Goal: Task Accomplishment & Management: Complete application form

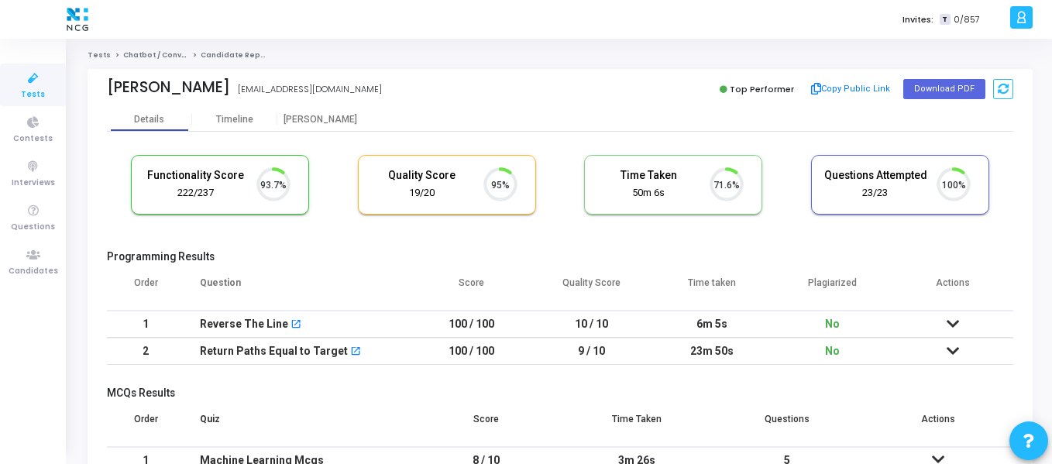
scroll to position [33, 39]
click at [41, 280] on link "Candidates" at bounding box center [33, 261] width 66 height 43
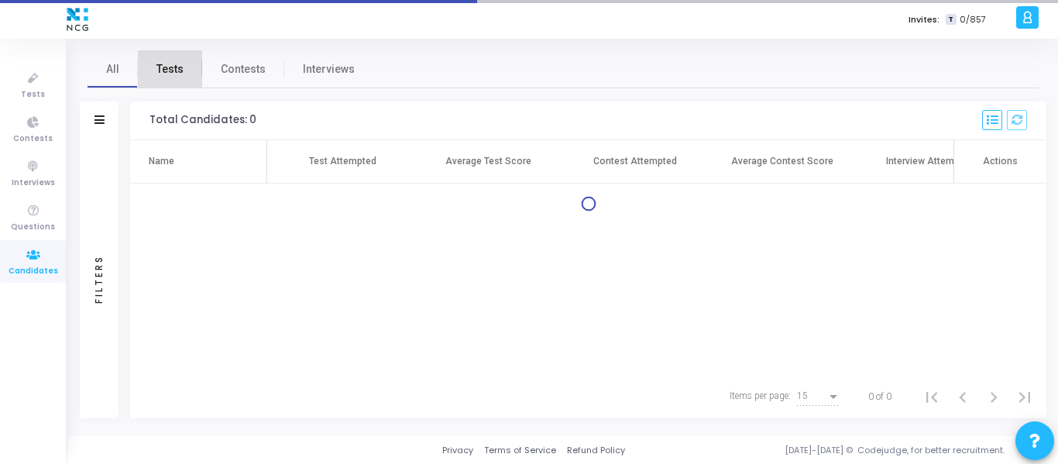
click at [176, 75] on span "Tests" at bounding box center [169, 69] width 27 height 16
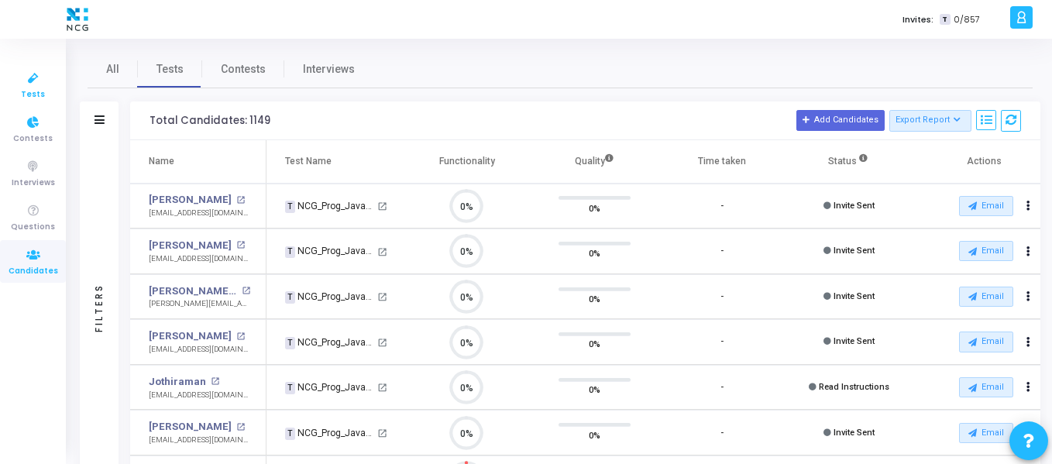
click at [29, 92] on span "Tests" at bounding box center [33, 94] width 24 height 13
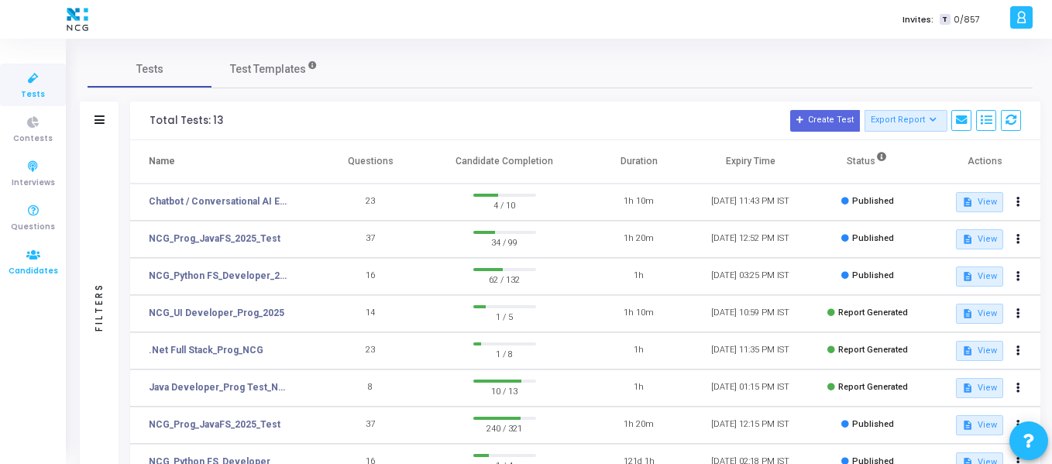
click at [36, 259] on icon at bounding box center [33, 255] width 33 height 19
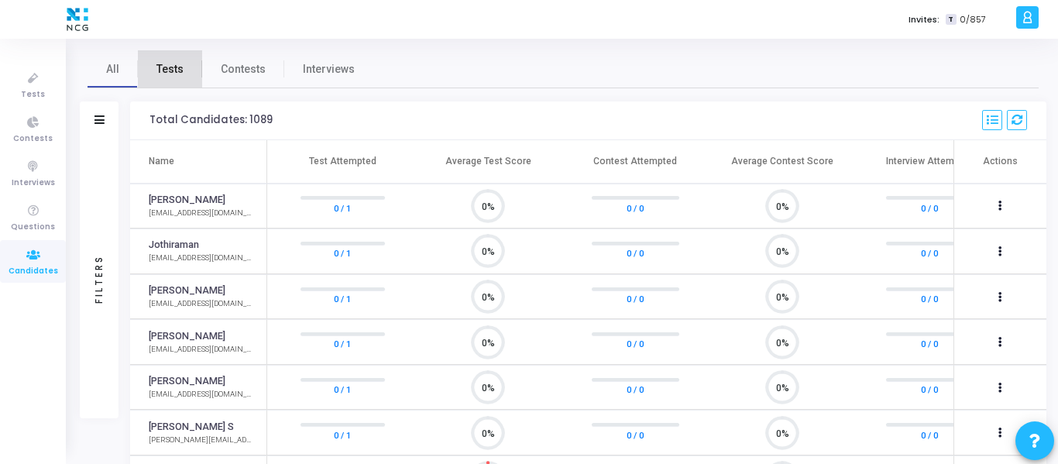
click at [177, 76] on span "Tests" at bounding box center [169, 69] width 27 height 16
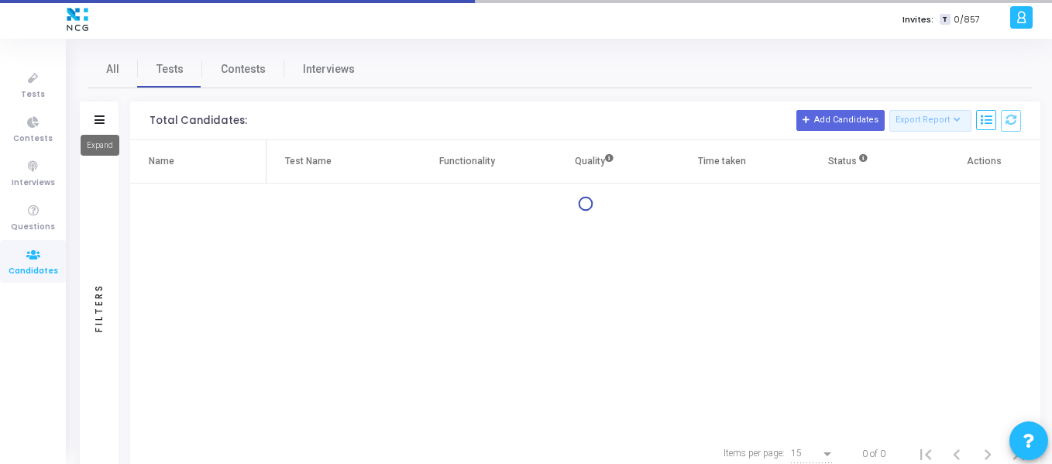
click at [100, 123] on icon at bounding box center [99, 119] width 10 height 9
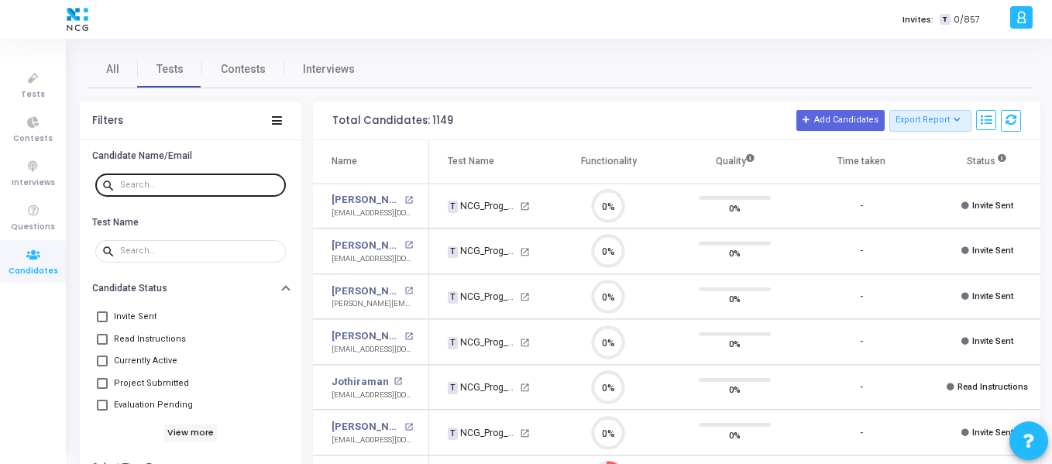
click at [196, 176] on div at bounding box center [200, 184] width 160 height 25
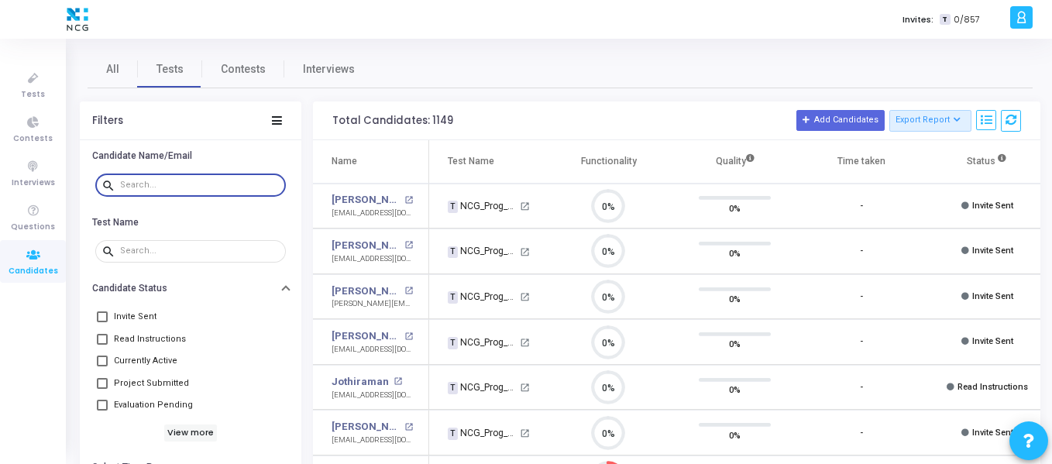
paste input "[DEMOGRAPHIC_DATA][PERSON_NAME]"
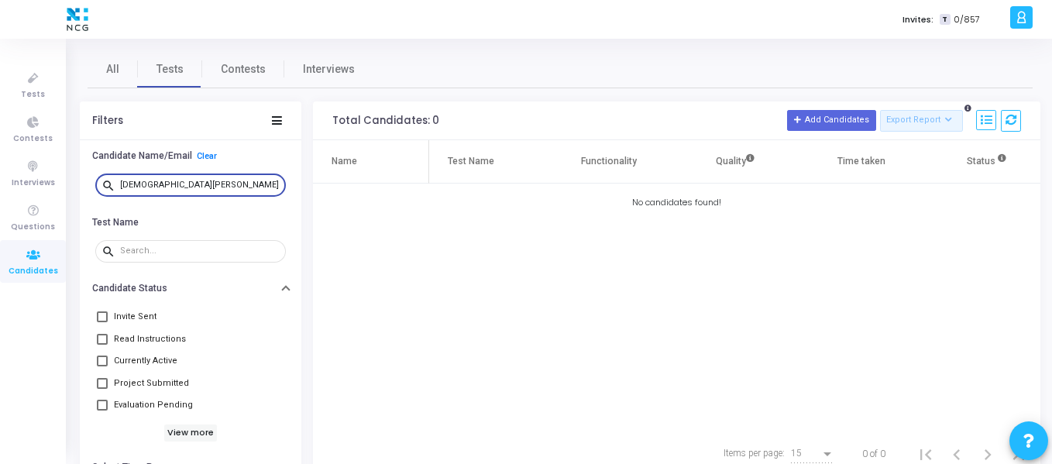
drag, startPoint x: 182, startPoint y: 180, endPoint x: 103, endPoint y: 184, distance: 79.1
click at [103, 184] on div "search [DEMOGRAPHIC_DATA][PERSON_NAME]" at bounding box center [190, 184] width 191 height 25
paste input "[PERSON_NAME]"
drag, startPoint x: 216, startPoint y: 179, endPoint x: 116, endPoint y: 179, distance: 99.9
click at [108, 180] on div "search [PERSON_NAME]" at bounding box center [190, 184] width 191 height 25
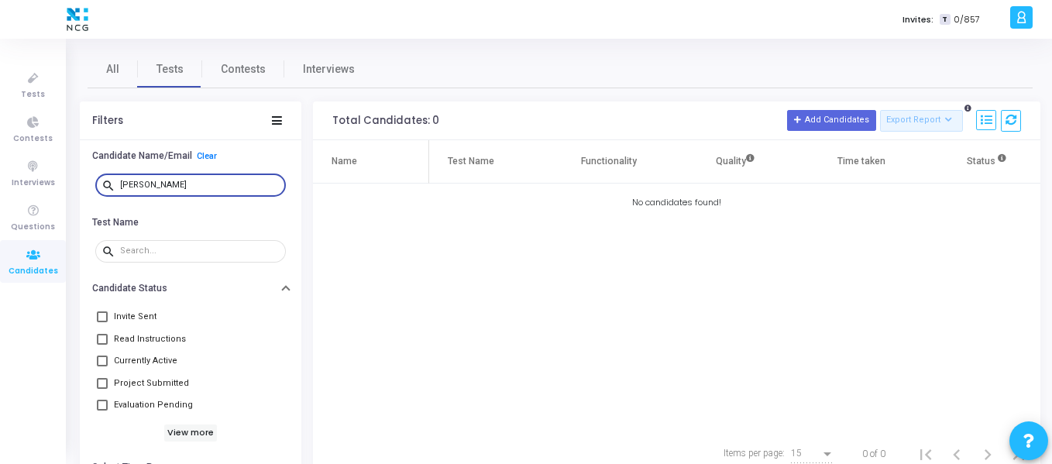
drag, startPoint x: 232, startPoint y: 184, endPoint x: 107, endPoint y: 185, distance: 124.7
click at [107, 185] on div "search [PERSON_NAME]" at bounding box center [190, 184] width 191 height 25
paste input "ejas S"
type input "Tejas S"
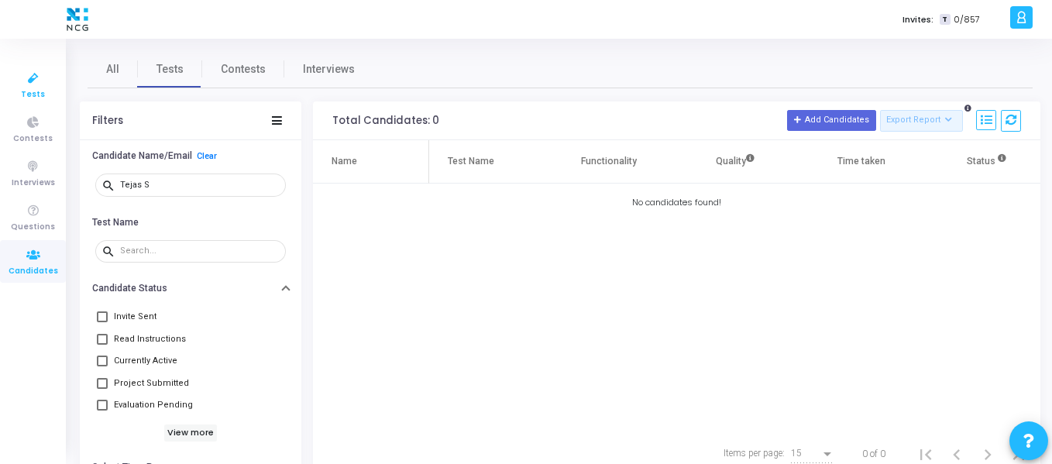
click at [34, 88] on span "Tests" at bounding box center [33, 94] width 24 height 13
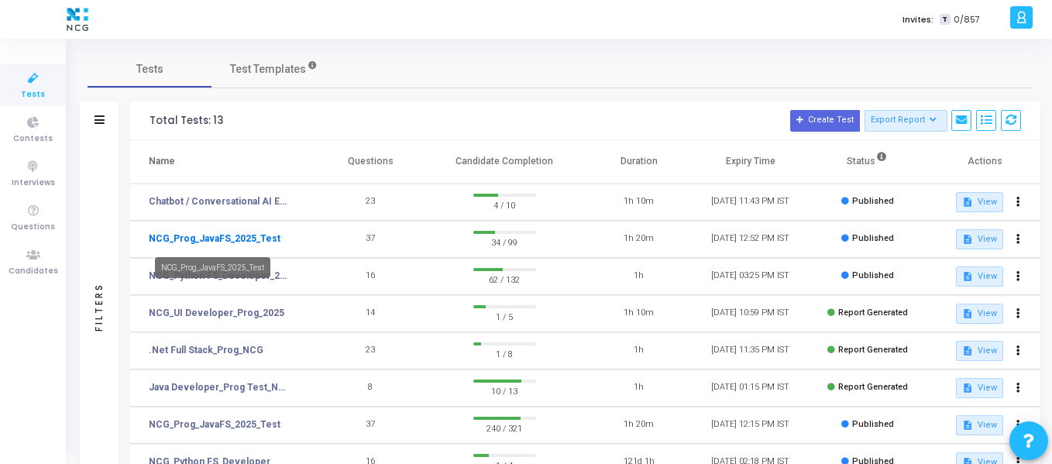
click at [245, 244] on link "NCG_Prog_JavaFS_2025_Test" at bounding box center [215, 239] width 132 height 14
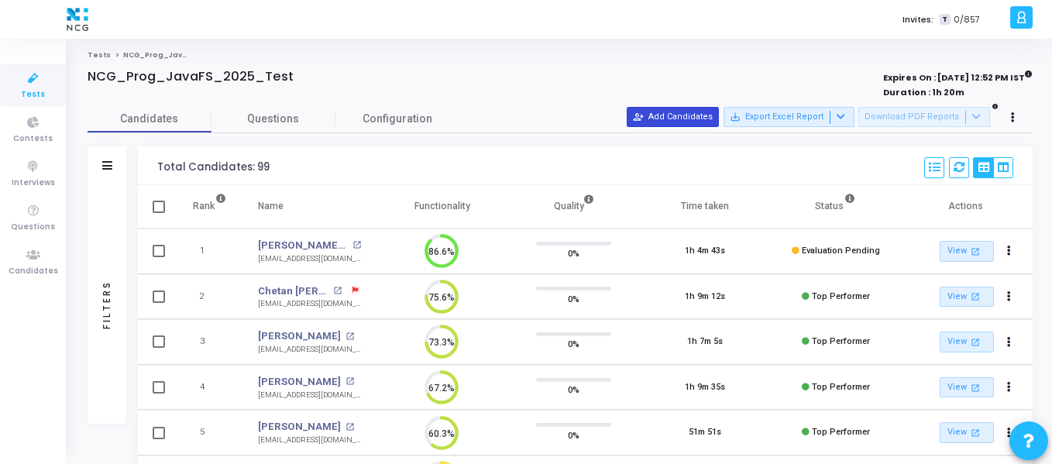
click at [693, 112] on button "person_add_alt Add Candidates" at bounding box center [673, 117] width 92 height 20
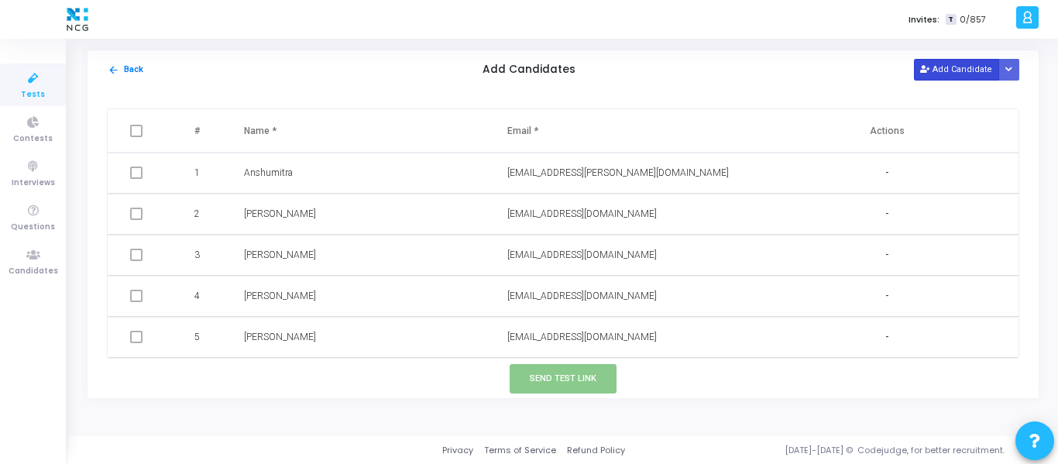
click at [951, 66] on button "Add Candidate" at bounding box center [956, 69] width 85 height 21
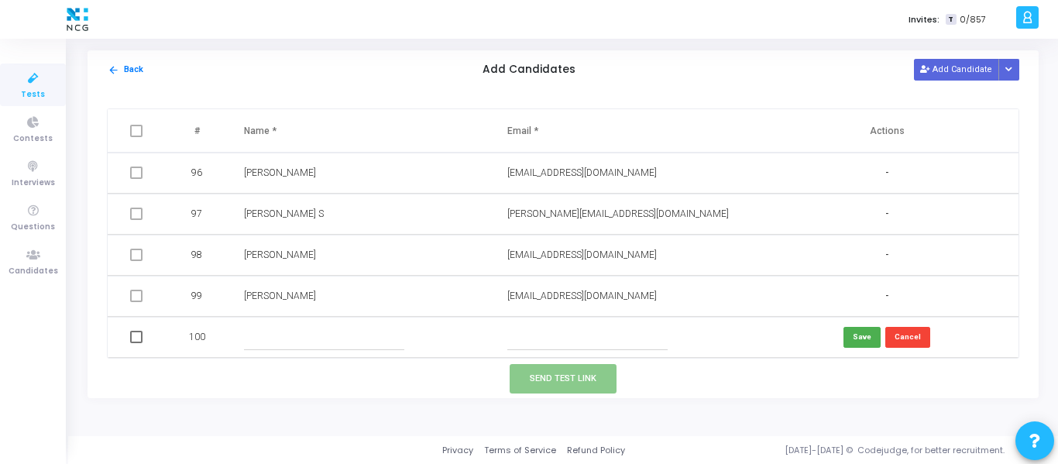
click at [276, 340] on input "text" at bounding box center [324, 337] width 160 height 26
paste input "[DEMOGRAPHIC_DATA] [DEMOGRAPHIC_DATA]"
type input "[DEMOGRAPHIC_DATA] [DEMOGRAPHIC_DATA]"
click at [570, 334] on input "text" at bounding box center [587, 337] width 160 height 26
paste input "[EMAIL_ADDRESS][DOMAIN_NAME]"
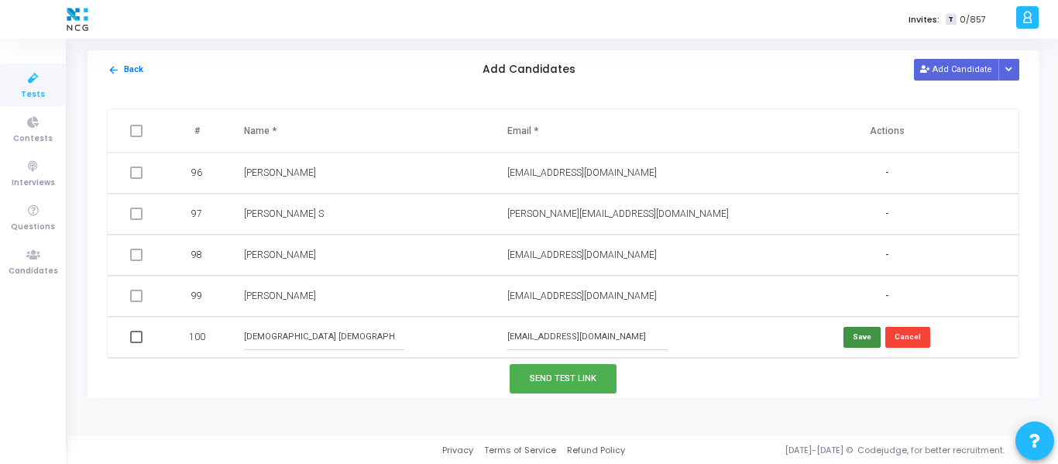
type input "[EMAIL_ADDRESS][DOMAIN_NAME]"
click at [851, 336] on button "Save" at bounding box center [861, 337] width 37 height 21
click at [940, 70] on button "Add Candidate" at bounding box center [956, 69] width 85 height 21
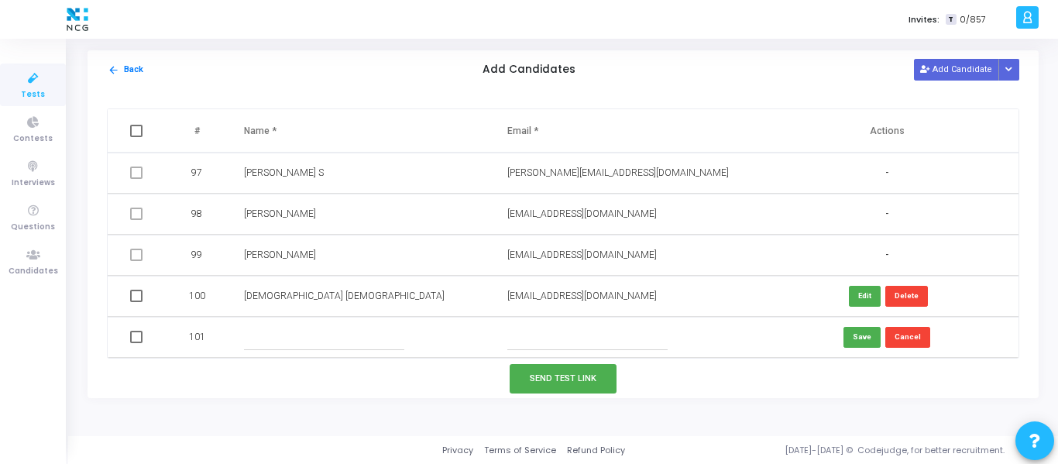
click at [309, 332] on input "text" at bounding box center [324, 337] width 160 height 26
paste input "[PERSON_NAME]"
type input "[PERSON_NAME]"
click at [623, 342] on input "text" at bounding box center [587, 337] width 160 height 26
paste input "[EMAIL_ADDRESS][DOMAIN_NAME]"
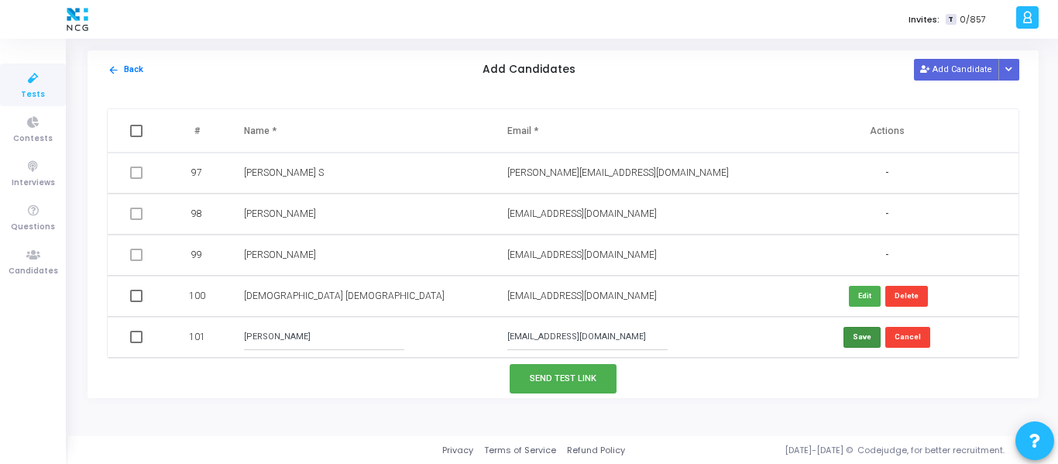
type input "[EMAIL_ADDRESS][DOMAIN_NAME]"
click at [847, 339] on button "Save" at bounding box center [861, 337] width 37 height 21
click at [945, 75] on button "Add Candidate" at bounding box center [956, 69] width 85 height 21
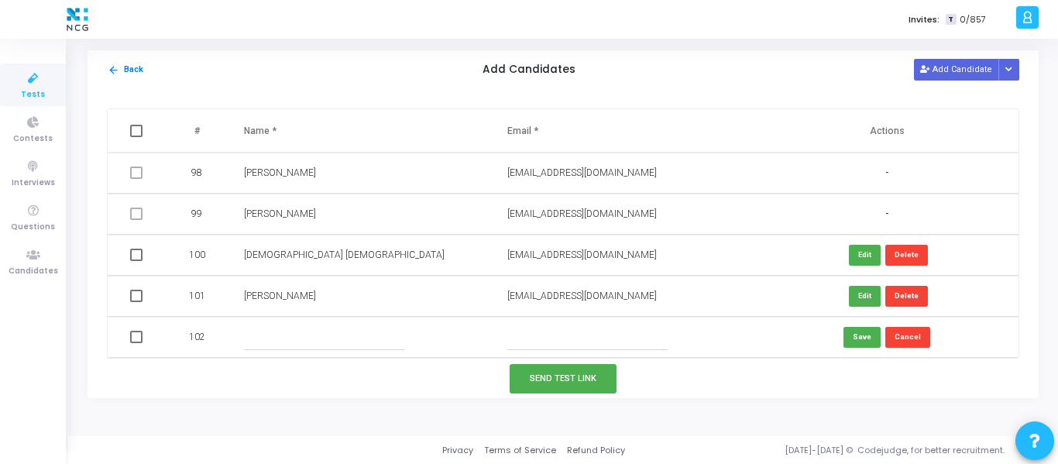
click at [307, 345] on input "text" at bounding box center [324, 337] width 160 height 26
paste input "Tejas S"
type input "Tejas S"
click at [565, 338] on input "text" at bounding box center [587, 337] width 160 height 26
paste input "[EMAIL_ADDRESS][DOMAIN_NAME]"
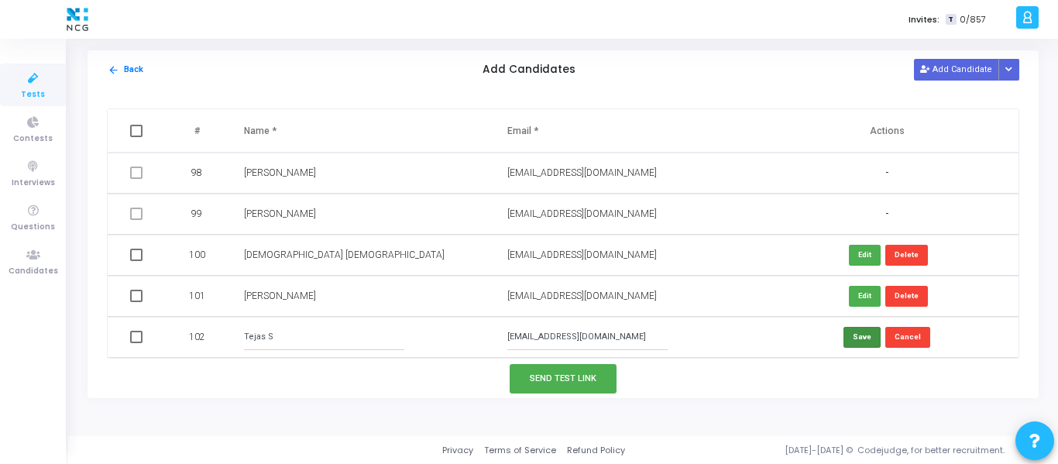
type input "[EMAIL_ADDRESS][DOMAIN_NAME]"
click at [865, 333] on button "Save" at bounding box center [861, 337] width 37 height 21
click at [950, 68] on button "Add Candidate" at bounding box center [956, 69] width 85 height 21
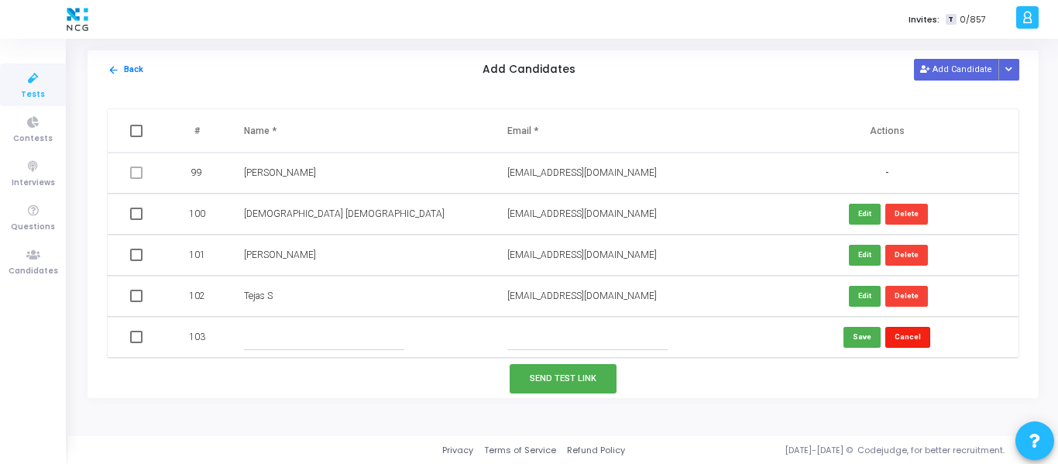
click at [916, 336] on button "Cancel" at bounding box center [907, 337] width 45 height 21
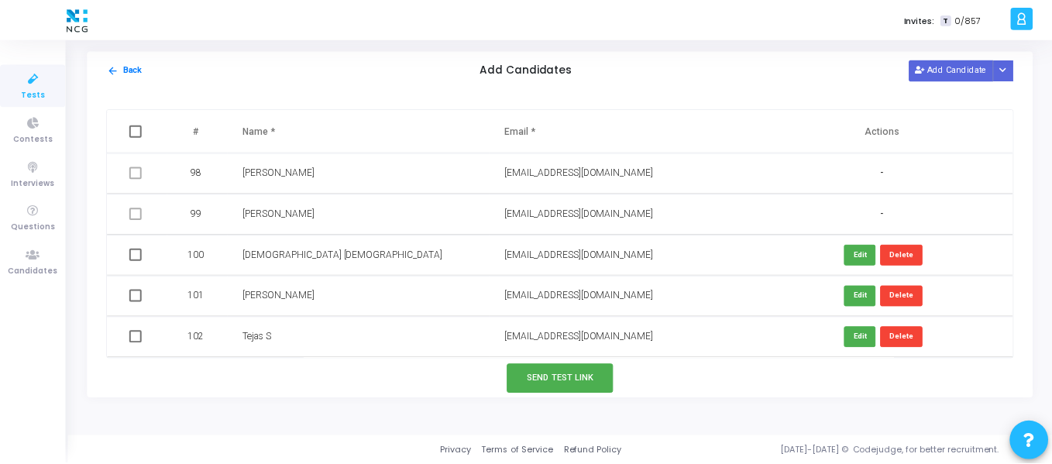
scroll to position [3982, 0]
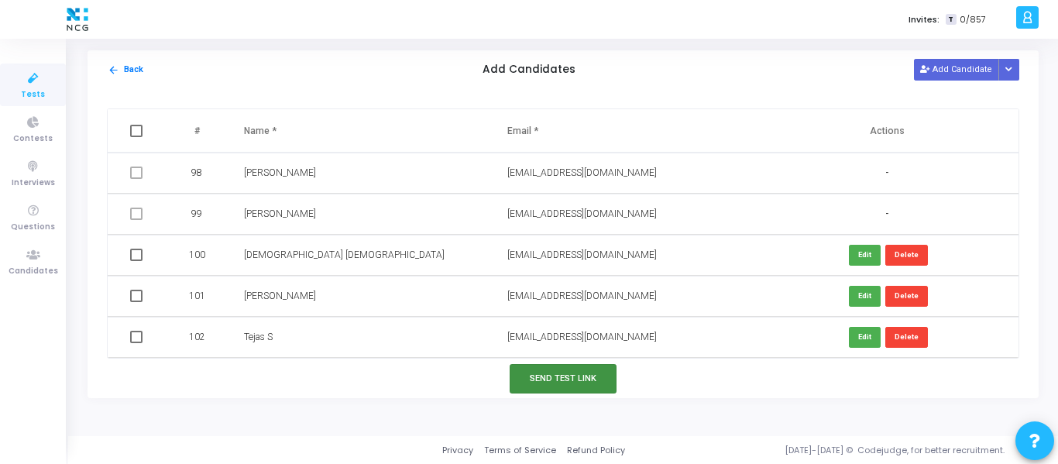
click at [588, 374] on button "Send Test Link" at bounding box center [563, 378] width 107 height 29
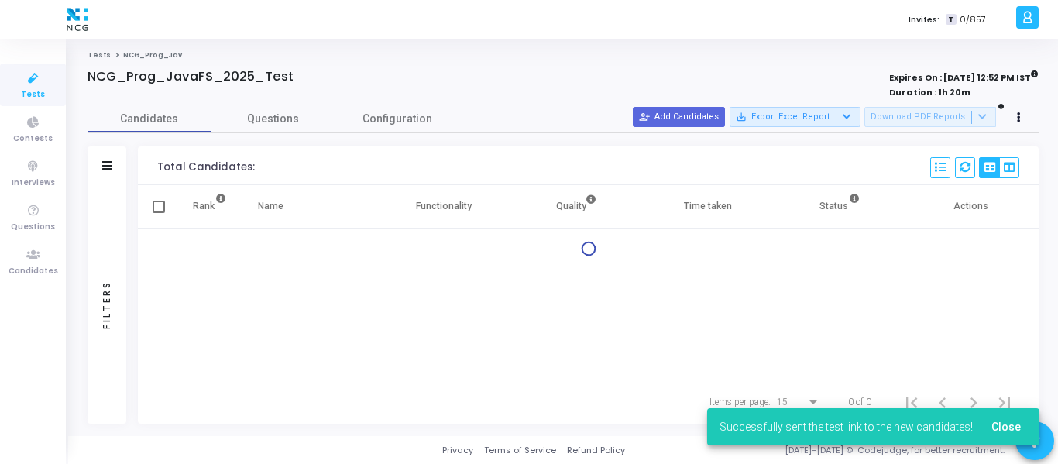
click at [707, 378] on div "Rank Name Functionality Quality Time taken Status Actions" at bounding box center [588, 282] width 901 height 195
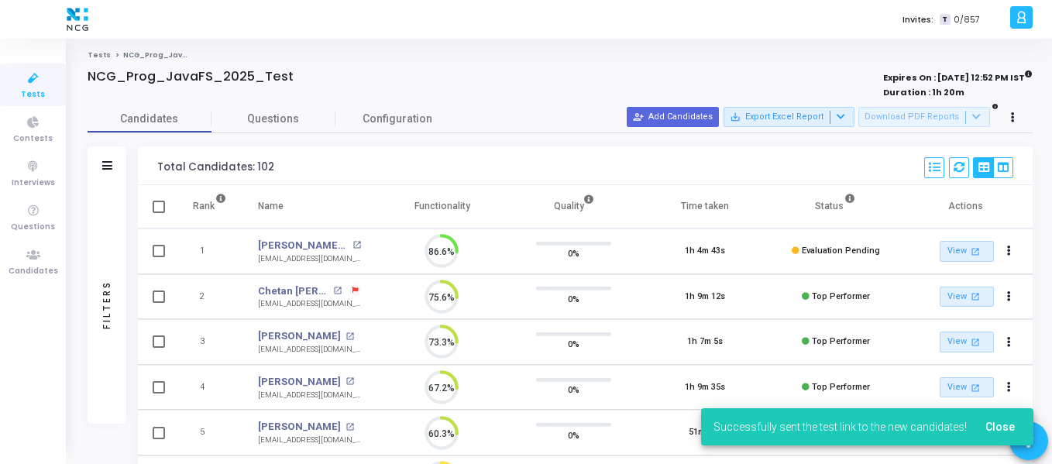
scroll to position [33, 39]
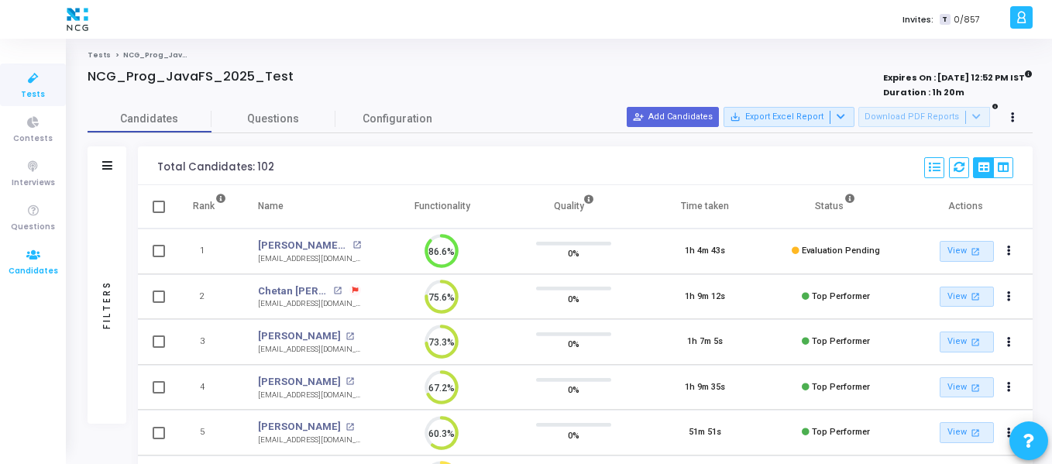
click at [33, 259] on icon at bounding box center [33, 255] width 33 height 19
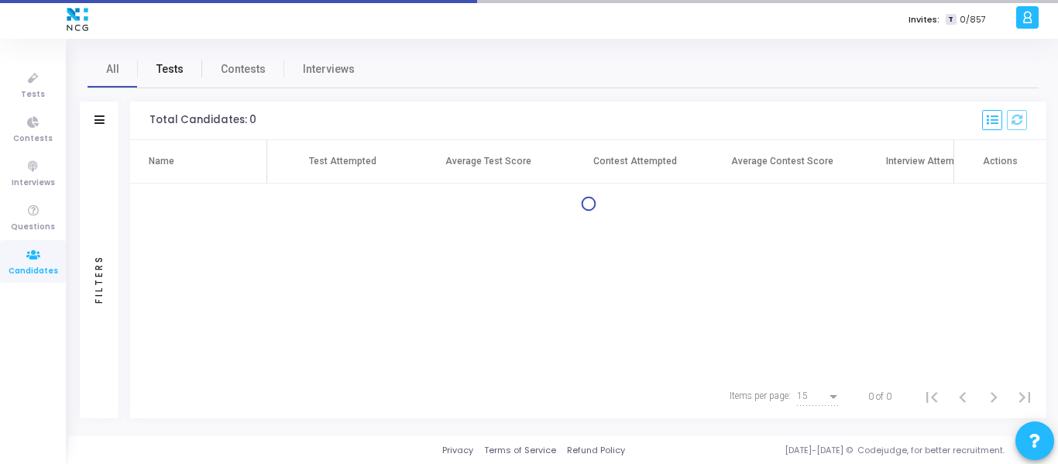
click at [170, 70] on span "Tests" at bounding box center [169, 69] width 27 height 16
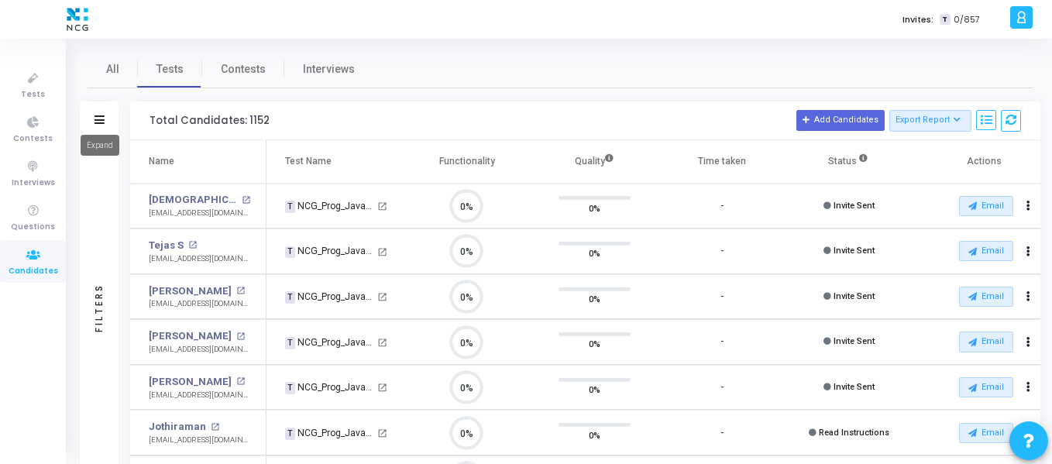
click at [98, 123] on icon at bounding box center [99, 119] width 10 height 9
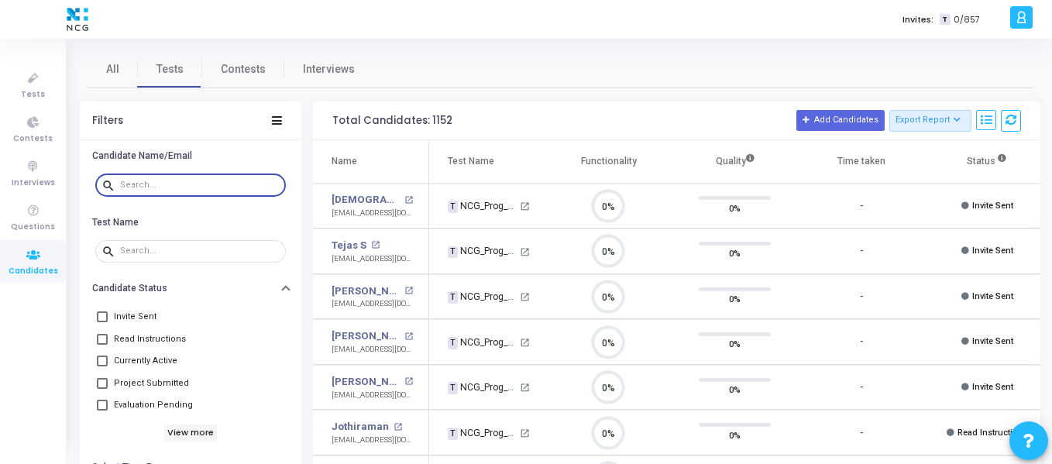
click at [204, 185] on input "text" at bounding box center [200, 184] width 160 height 9
paste input "[EMAIL_ADDRESS][DOMAIN_NAME]"
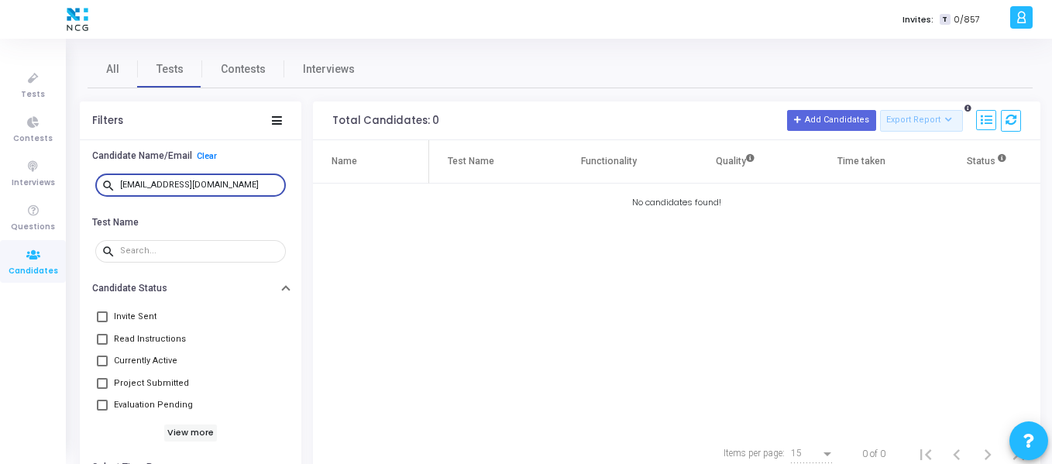
drag, startPoint x: 215, startPoint y: 184, endPoint x: 101, endPoint y: 194, distance: 114.4
click at [101, 194] on div "search [EMAIL_ADDRESS][DOMAIN_NAME]" at bounding box center [190, 184] width 191 height 25
paste input "jenaprabhati97"
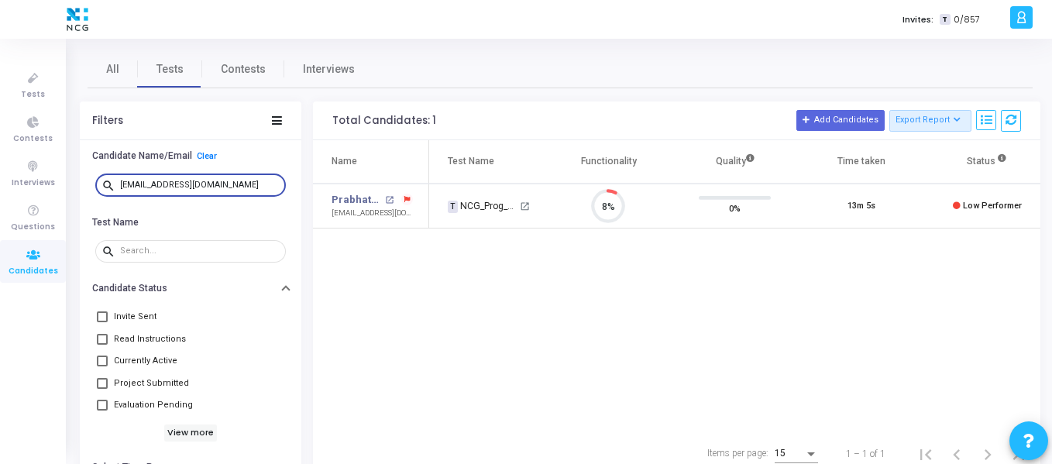
click at [137, 187] on input "[EMAIL_ADDRESS][DOMAIN_NAME]" at bounding box center [200, 184] width 160 height 9
click at [134, 188] on input "[EMAIL_ADDRESS][DOMAIN_NAME]" at bounding box center [200, 184] width 160 height 9
drag, startPoint x: 228, startPoint y: 184, endPoint x: 91, endPoint y: 192, distance: 137.3
click at [91, 192] on div "search [EMAIL_ADDRESS][DOMAIN_NAME]" at bounding box center [190, 185] width 198 height 35
paste input "deepapazhanivel"
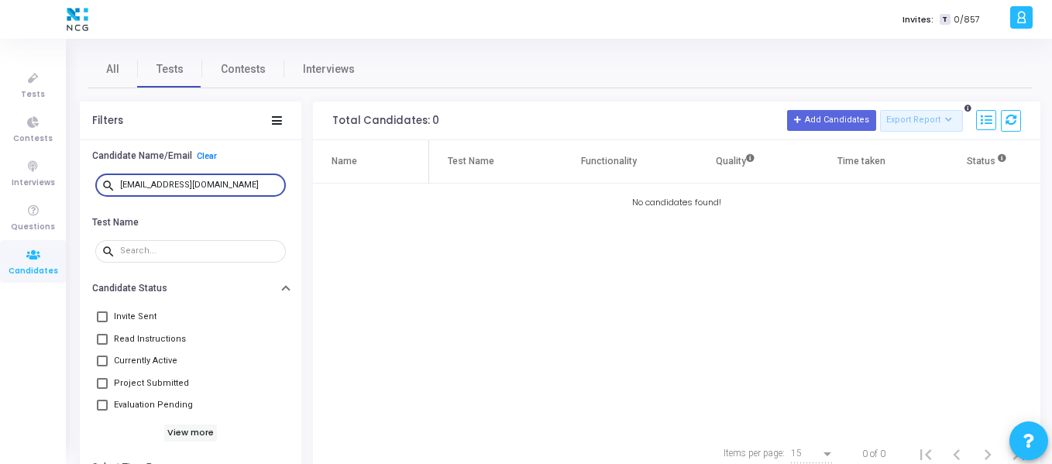
drag, startPoint x: 247, startPoint y: 182, endPoint x: 84, endPoint y: 177, distance: 162.7
click at [84, 177] on div "search [EMAIL_ADDRESS][DOMAIN_NAME]" at bounding box center [190, 185] width 221 height 35
paste input "sahu1998jaga"
drag, startPoint x: 233, startPoint y: 185, endPoint x: 89, endPoint y: 183, distance: 144.1
click at [89, 183] on div "search [EMAIL_ADDRESS][DOMAIN_NAME]" at bounding box center [190, 185] width 221 height 35
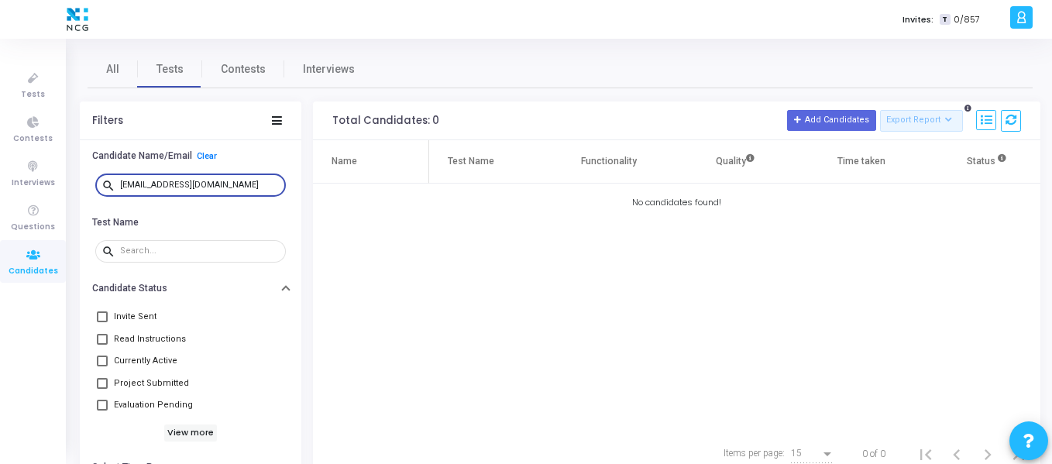
paste input "bariksubhashree121"
drag, startPoint x: 245, startPoint y: 183, endPoint x: 94, endPoint y: 187, distance: 150.3
click at [94, 187] on div "search [EMAIL_ADDRESS][DOMAIN_NAME]" at bounding box center [190, 185] width 198 height 35
paste input "[PERSON_NAME].p409"
drag, startPoint x: 237, startPoint y: 187, endPoint x: 101, endPoint y: 187, distance: 136.3
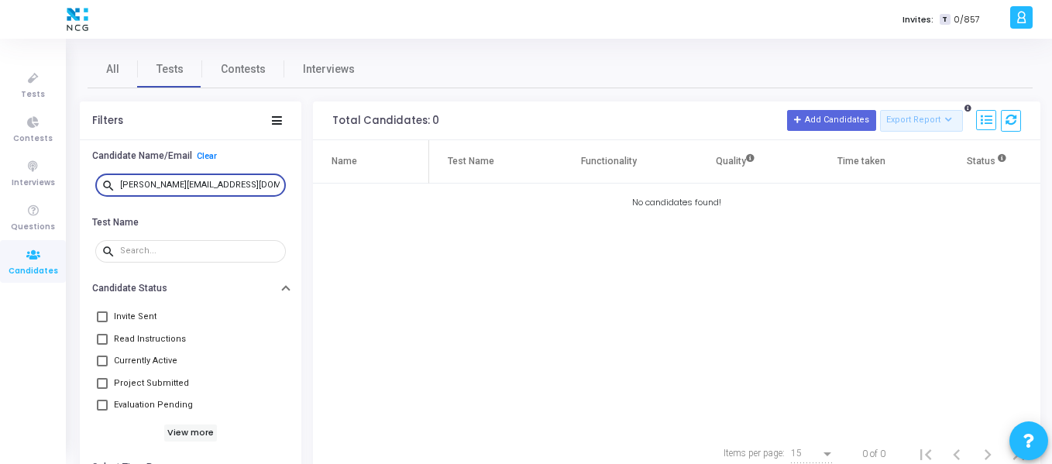
click at [101, 187] on div "search [PERSON_NAME][EMAIL_ADDRESS][DOMAIN_NAME]" at bounding box center [190, 184] width 191 height 25
paste input "deepadpu2"
type input "[EMAIL_ADDRESS][DOMAIN_NAME]"
click at [37, 201] on icon at bounding box center [33, 210] width 33 height 19
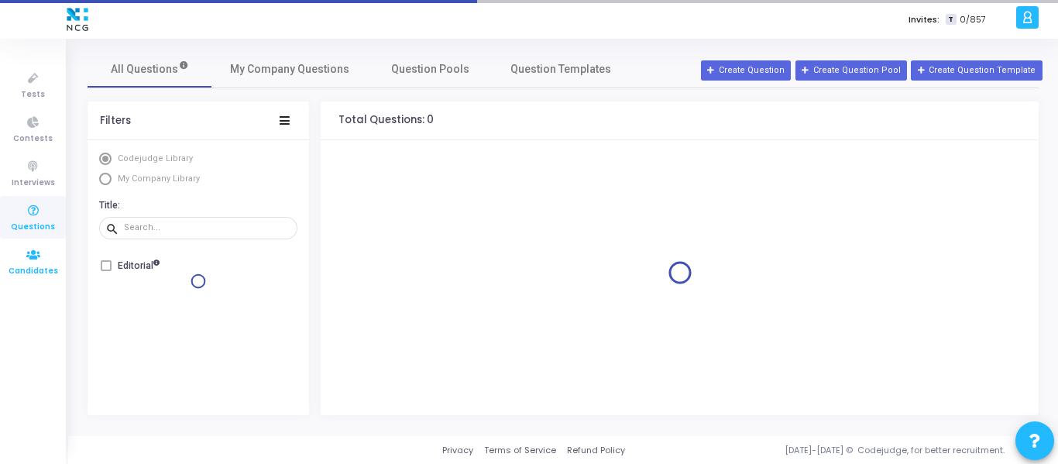
click at [33, 265] on span "Candidates" at bounding box center [34, 271] width 50 height 13
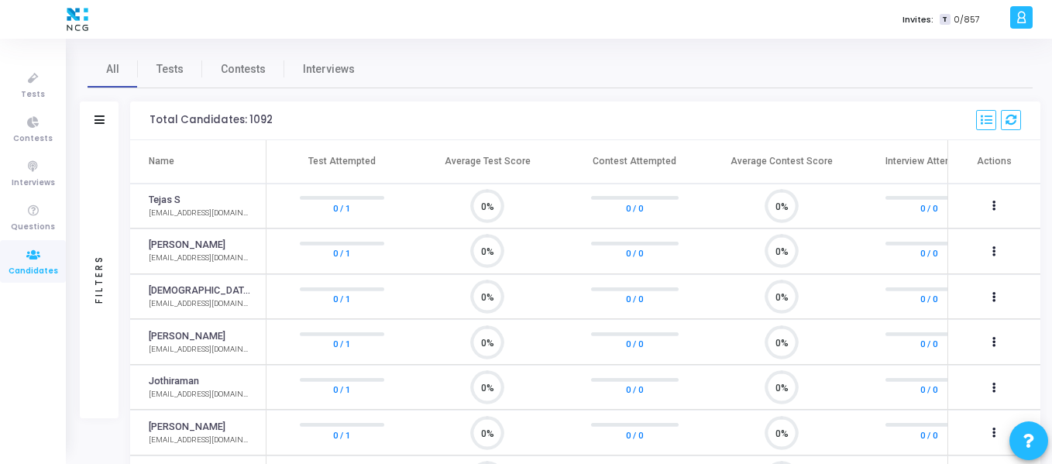
scroll to position [33, 39]
click at [28, 76] on icon at bounding box center [33, 78] width 33 height 19
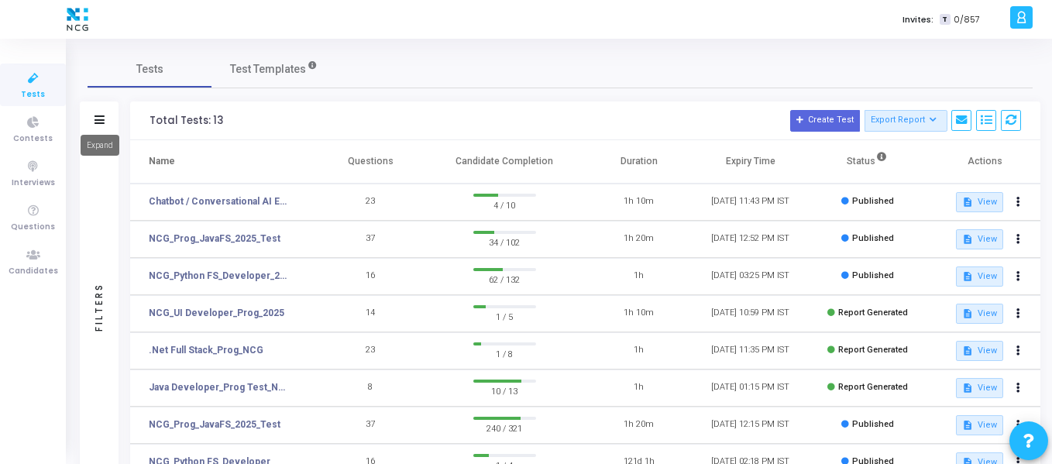
click at [98, 118] on icon at bounding box center [99, 119] width 10 height 9
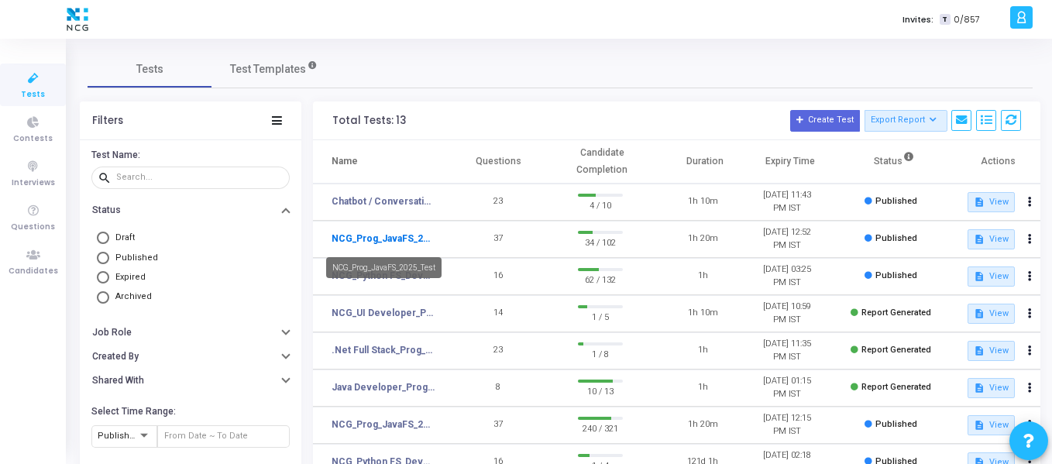
click at [421, 240] on link "NCG_Prog_JavaFS_2025_Test" at bounding box center [382, 239] width 103 height 14
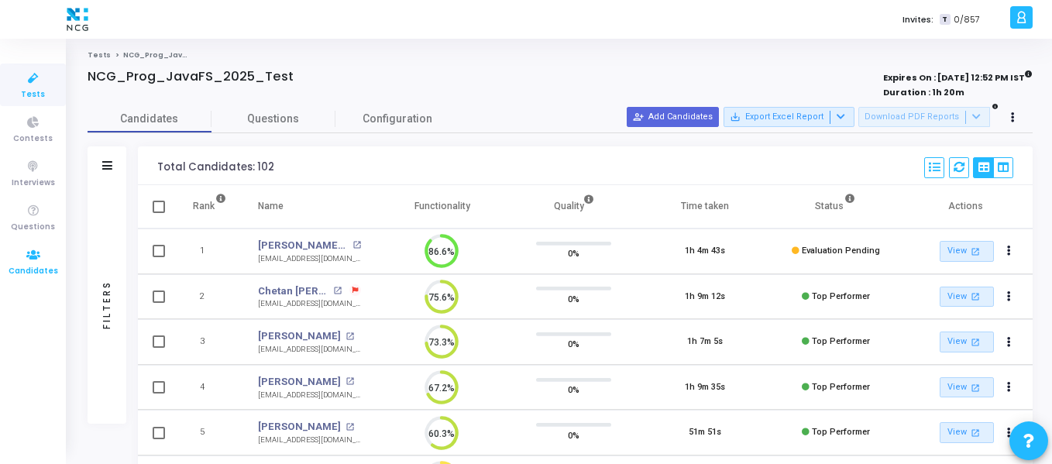
click at [45, 268] on span "Candidates" at bounding box center [34, 271] width 50 height 13
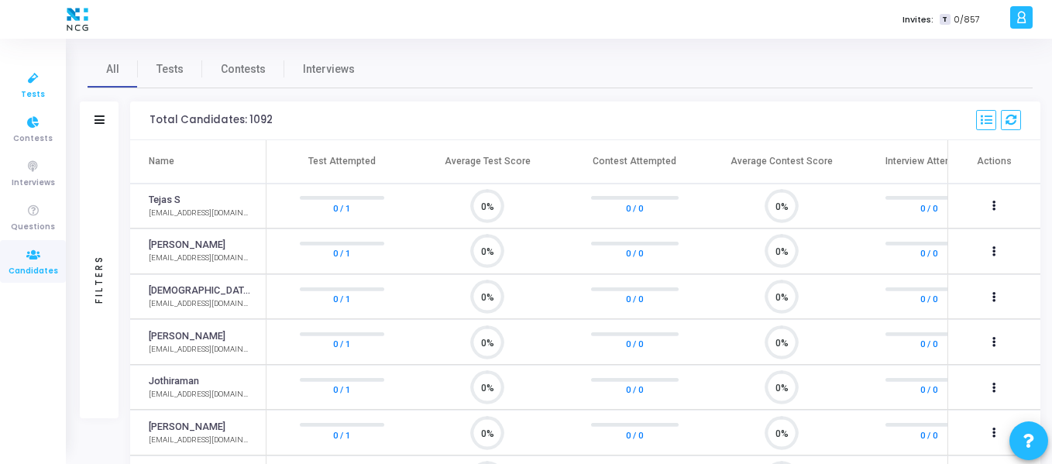
click at [35, 99] on span "Tests" at bounding box center [33, 94] width 24 height 13
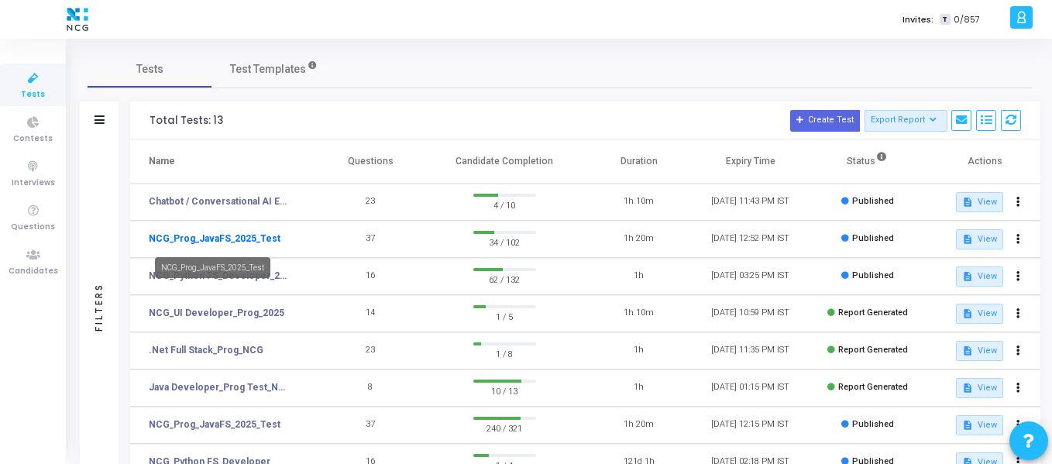
click at [259, 239] on link "NCG_Prog_JavaFS_2025_Test" at bounding box center [215, 239] width 132 height 14
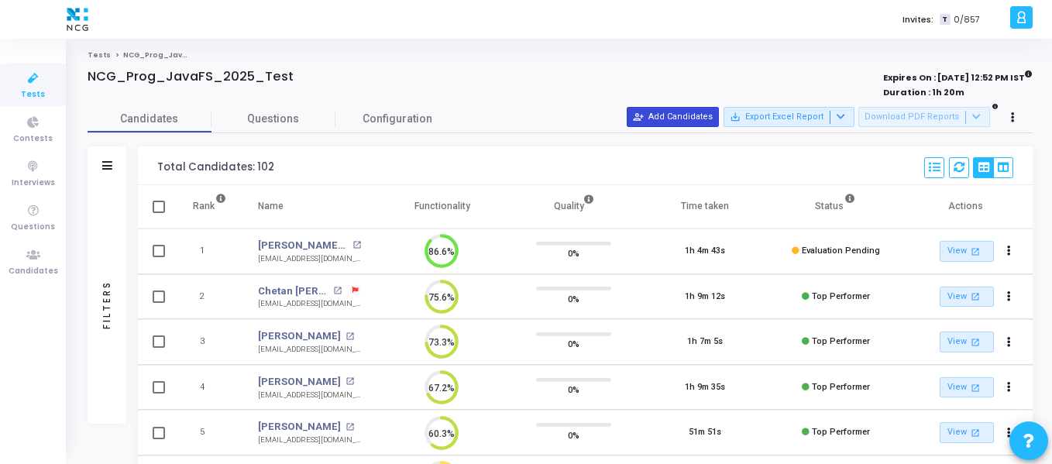
click at [696, 115] on button "person_add_alt Add Candidates" at bounding box center [673, 117] width 92 height 20
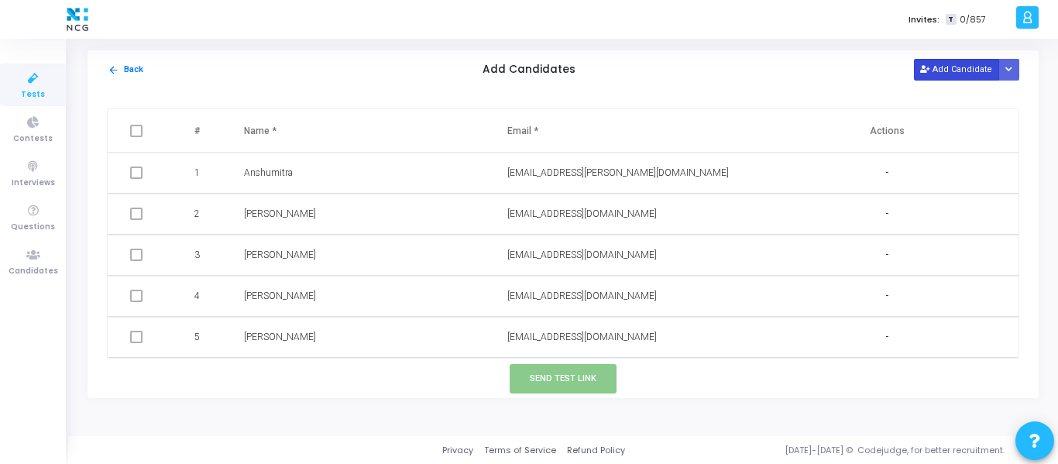
click at [946, 77] on button "Add Candidate" at bounding box center [956, 69] width 85 height 21
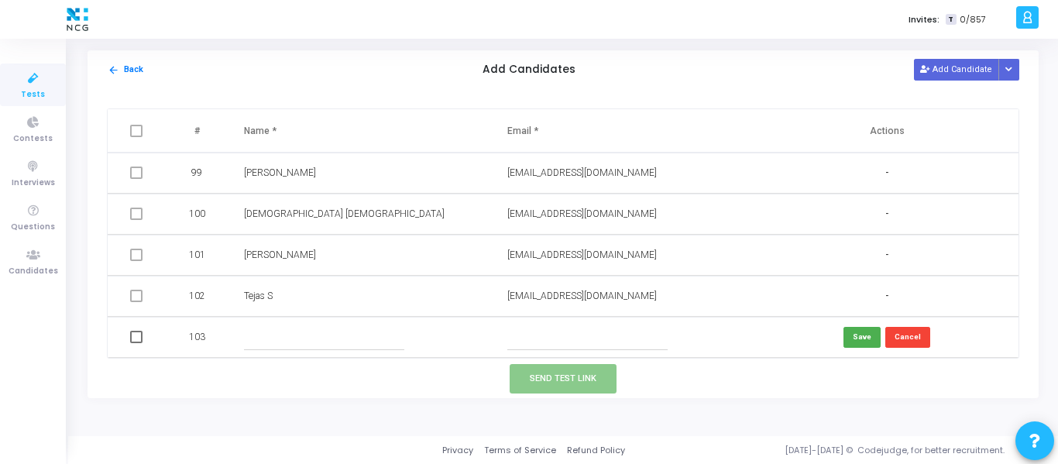
click at [294, 332] on input "text" at bounding box center [324, 337] width 160 height 26
paste input "[PERSON_NAME]"
type input "[PERSON_NAME]"
click at [557, 341] on input "text" at bounding box center [587, 337] width 160 height 26
paste input "[EMAIL_ADDRESS][DOMAIN_NAME]"
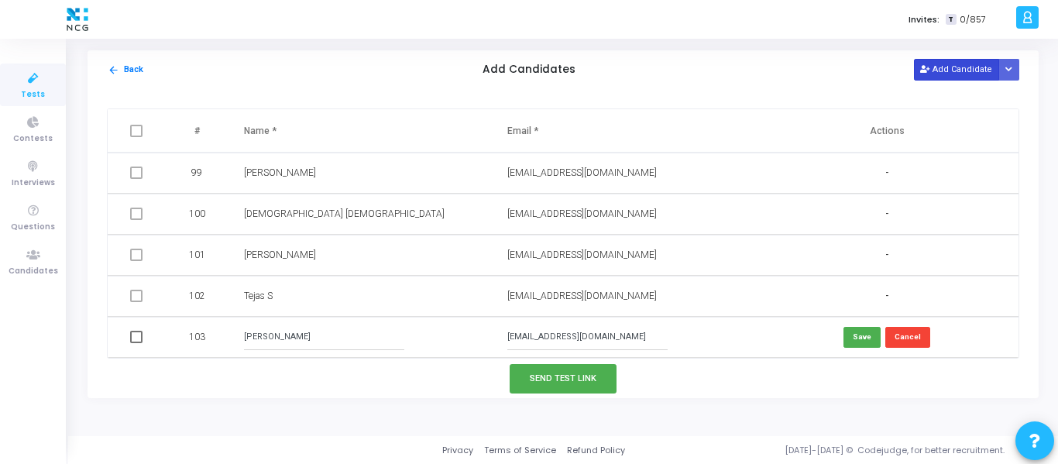
type input "[EMAIL_ADDRESS][DOMAIN_NAME]"
click at [928, 77] on button "Add Candidate" at bounding box center [956, 69] width 85 height 21
click at [855, 342] on button "Save" at bounding box center [861, 337] width 37 height 21
click at [951, 80] on button "Add Candidate" at bounding box center [956, 69] width 85 height 21
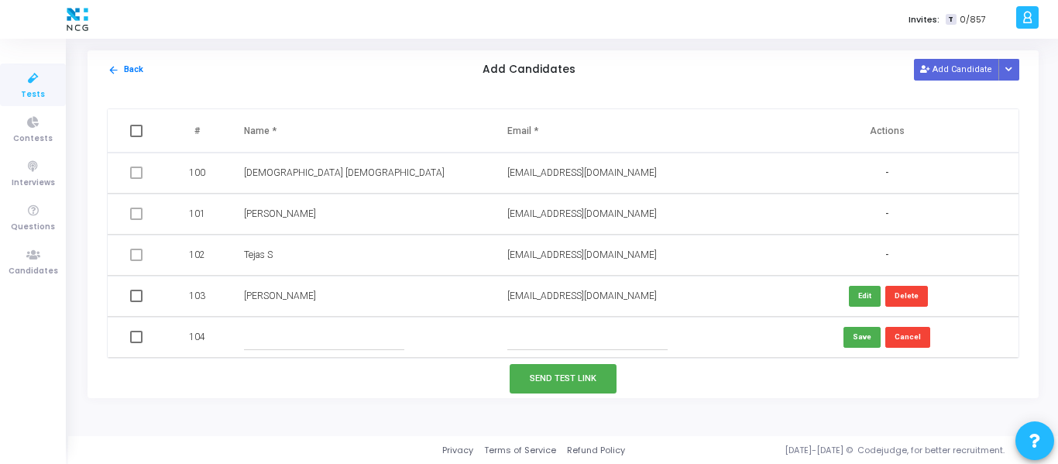
click at [297, 338] on input "text" at bounding box center [324, 337] width 160 height 26
paste input "DEEPA P"
type input "DEEPA P"
click at [567, 342] on input "text" at bounding box center [587, 337] width 160 height 26
paste input "[EMAIL_ADDRESS][DOMAIN_NAME]"
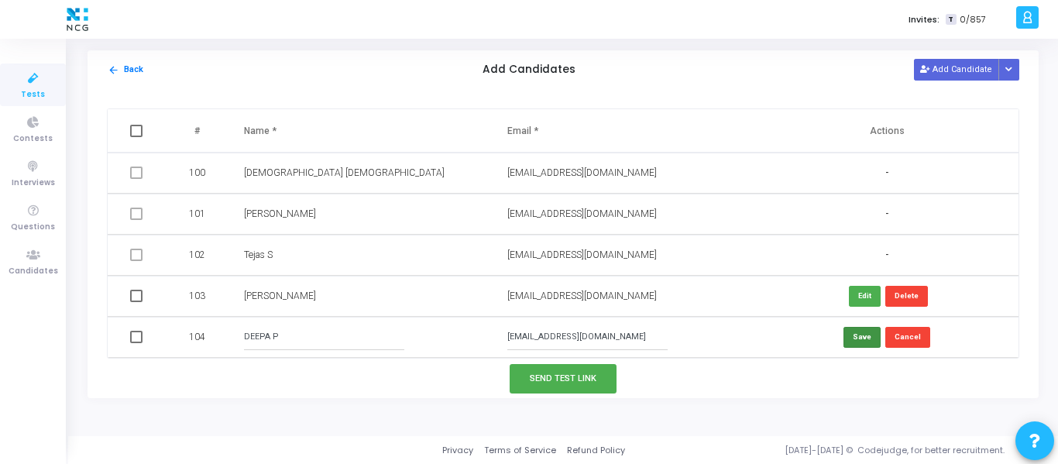
type input "[EMAIL_ADDRESS][DOMAIN_NAME]"
click at [851, 340] on button "Save" at bounding box center [861, 337] width 37 height 21
click at [943, 74] on button "Add Candidate" at bounding box center [956, 69] width 85 height 21
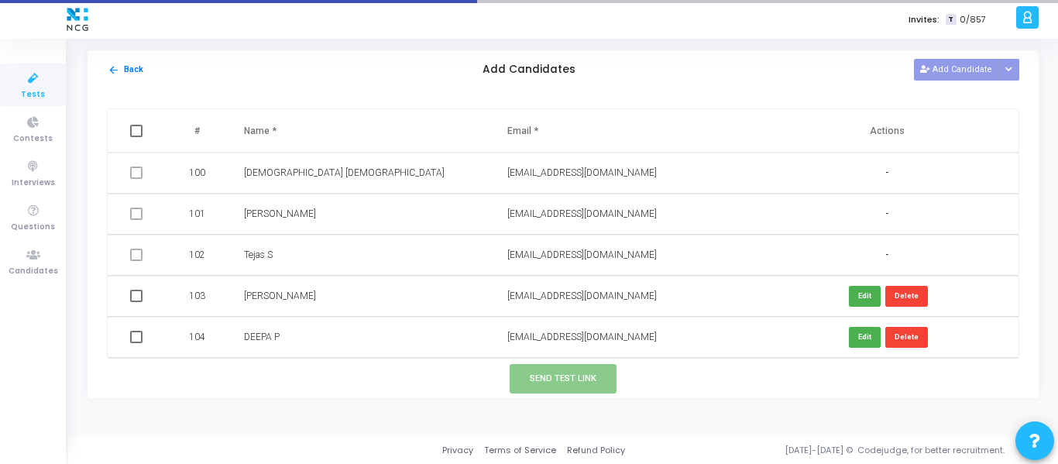
scroll to position [4105, 0]
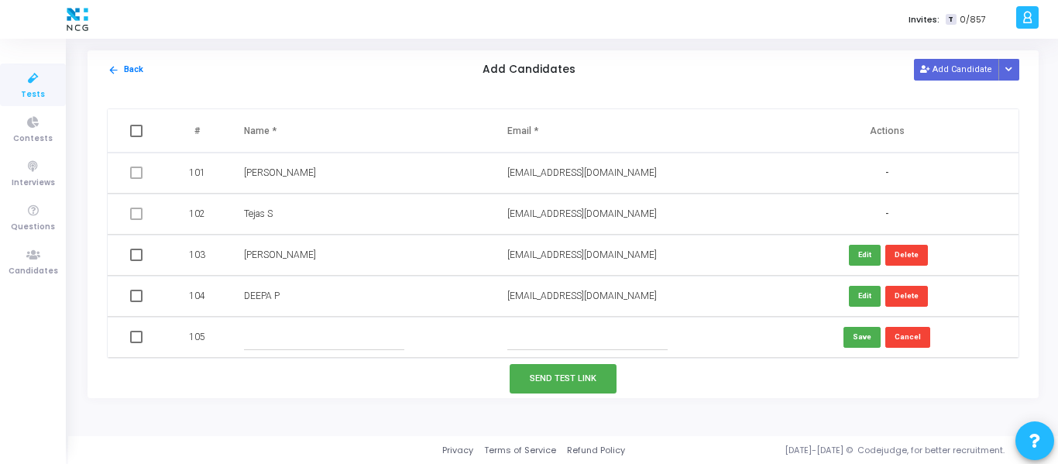
click at [271, 334] on input "text" at bounding box center [324, 337] width 160 height 26
paste input "[PERSON_NAME]"
type input "[PERSON_NAME]"
click at [529, 339] on input "text" at bounding box center [587, 337] width 160 height 26
paste input "[EMAIL_ADDRESS][DOMAIN_NAME]"
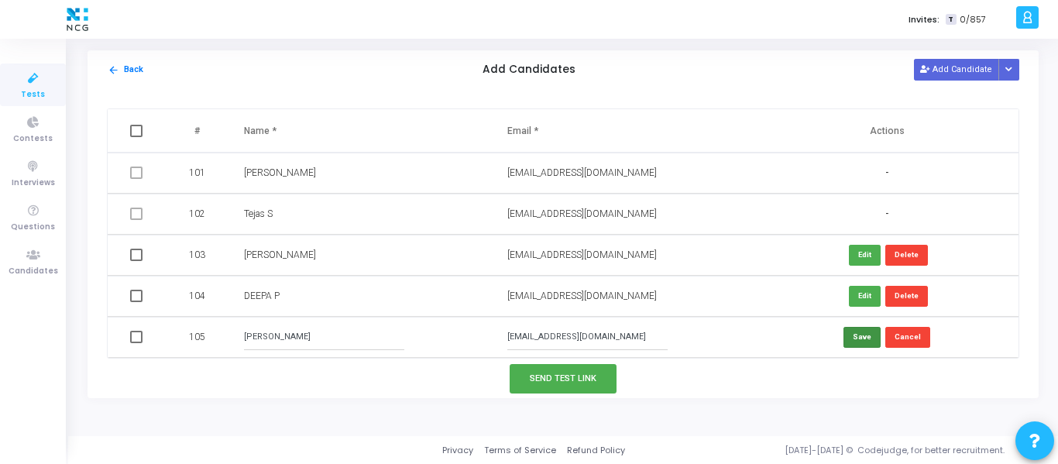
type input "[EMAIL_ADDRESS][DOMAIN_NAME]"
click at [859, 337] on button "Save" at bounding box center [861, 337] width 37 height 21
click at [938, 67] on button "Add Candidate" at bounding box center [956, 69] width 85 height 21
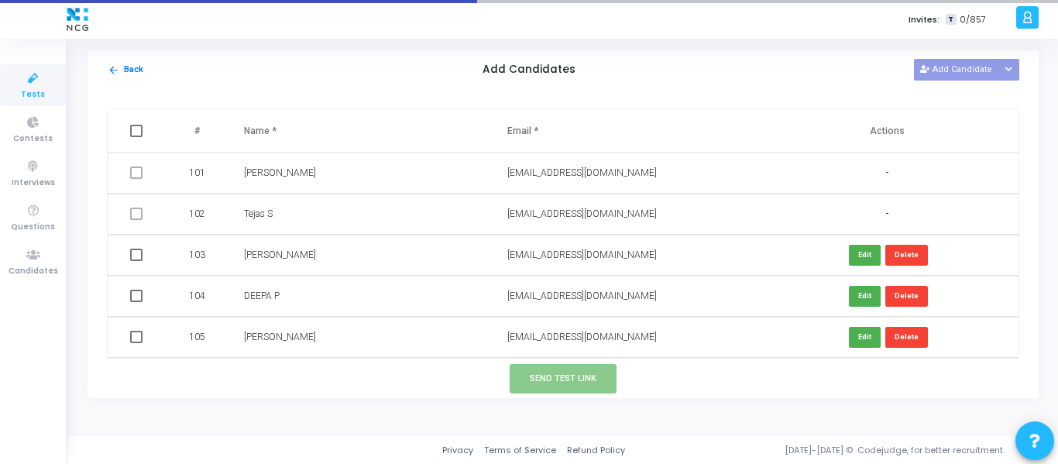
scroll to position [4146, 0]
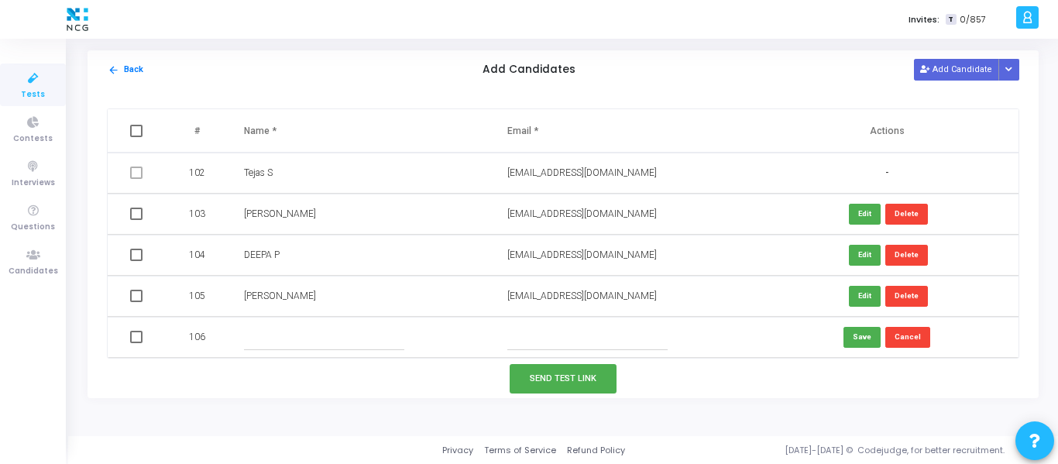
click at [291, 341] on input "text" at bounding box center [324, 337] width 160 height 26
paste input "[PERSON_NAME]"
type input "[PERSON_NAME]"
click at [554, 334] on input "text" at bounding box center [587, 337] width 160 height 26
paste input "[EMAIL_ADDRESS][DOMAIN_NAME]"
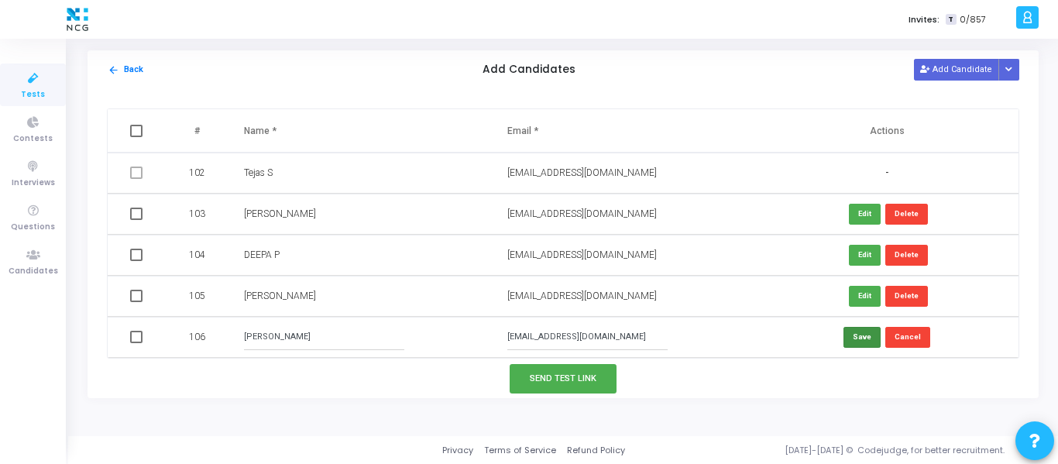
type input "[EMAIL_ADDRESS][DOMAIN_NAME]"
click at [850, 344] on button "Save" at bounding box center [861, 337] width 37 height 21
click at [957, 73] on button "Add Candidate" at bounding box center [956, 69] width 85 height 21
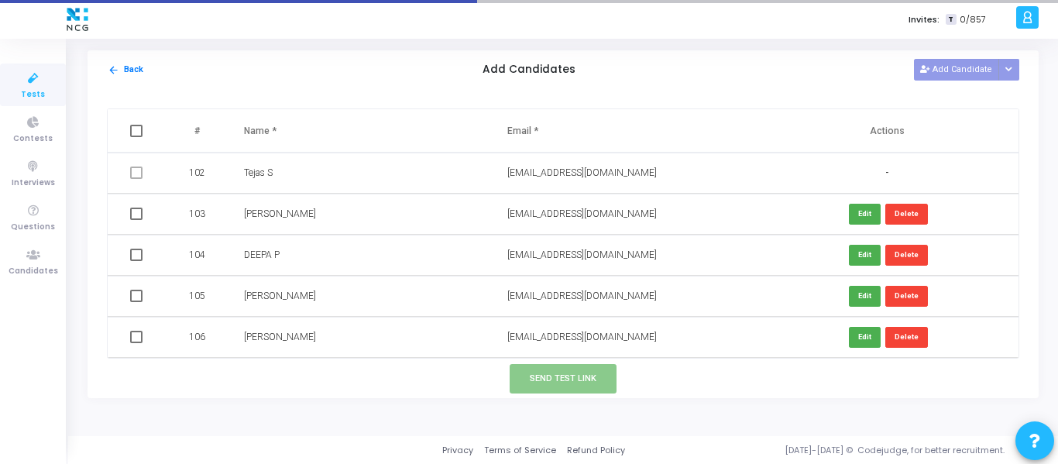
scroll to position [4187, 0]
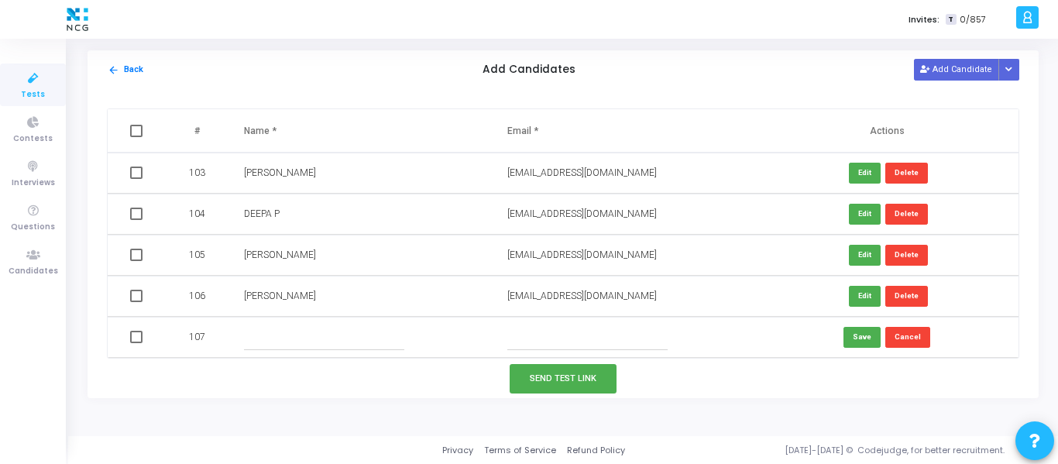
click at [273, 331] on input "text" at bounding box center [324, 337] width 160 height 26
paste input "[PERSON_NAME] PUTHUMBAKU"
type input "[PERSON_NAME] PUTHUMBAKU"
click at [548, 344] on input "text" at bounding box center [587, 337] width 160 height 26
paste input "[PERSON_NAME][EMAIL_ADDRESS][DOMAIN_NAME]"
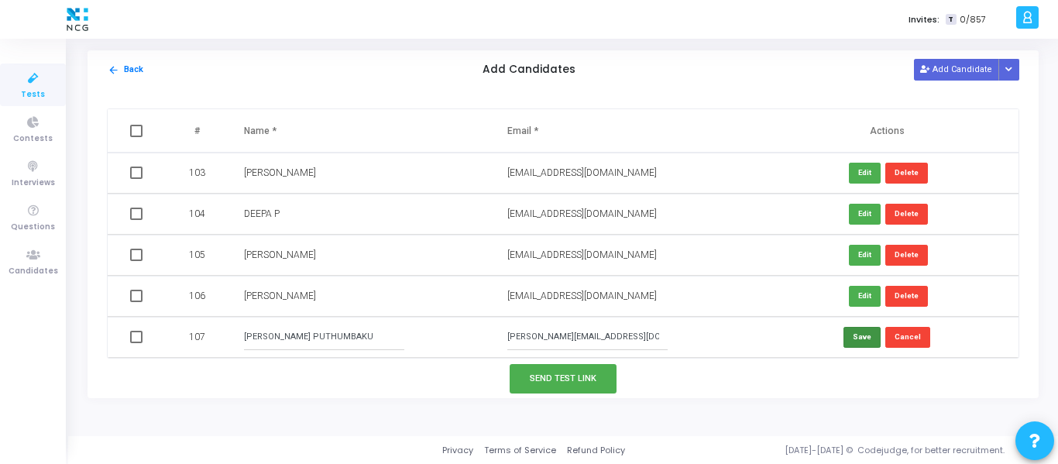
type input "[PERSON_NAME][EMAIL_ADDRESS][DOMAIN_NAME]"
click at [850, 340] on button "Save" at bounding box center [861, 337] width 37 height 21
click at [947, 65] on button "Add Candidate" at bounding box center [956, 69] width 85 height 21
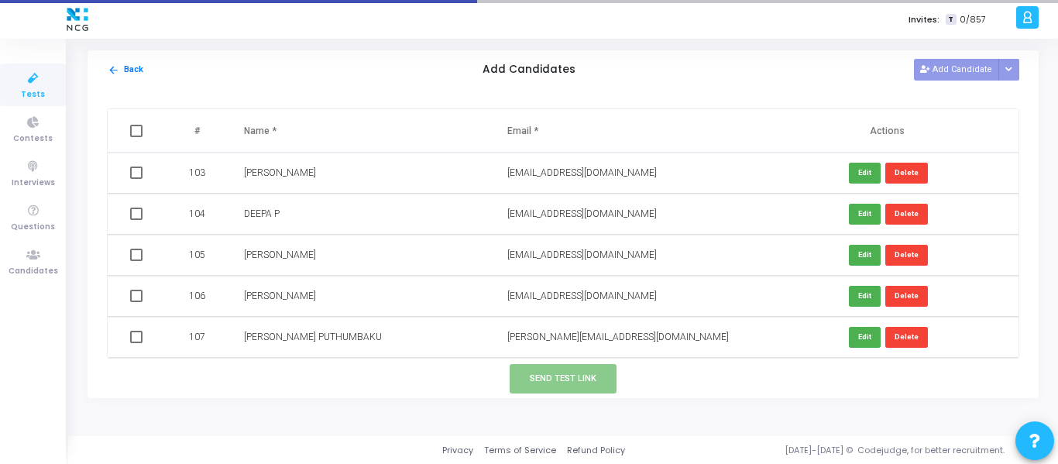
scroll to position [4228, 0]
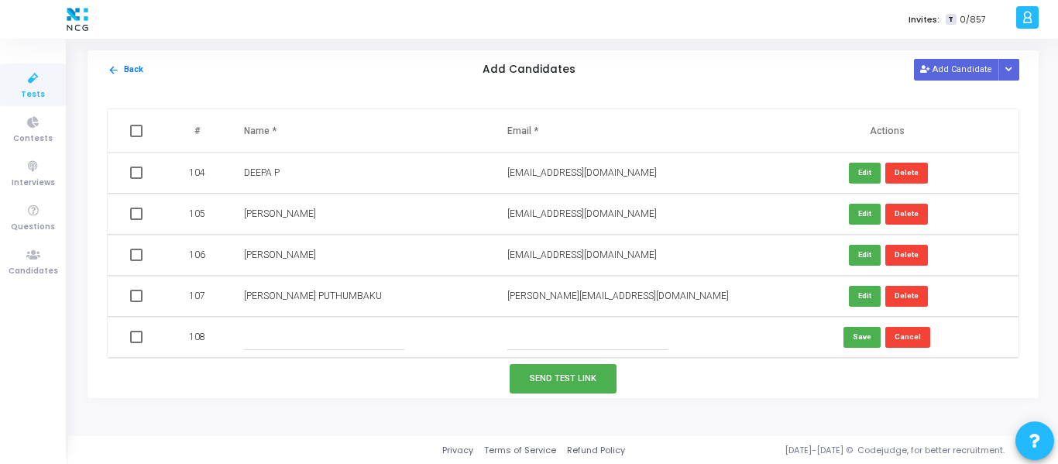
click at [361, 332] on input "text" at bounding box center [324, 337] width 160 height 26
paste input "Deepa Adep"
type input "Deepa Adep"
click at [537, 343] on input "text" at bounding box center [587, 337] width 160 height 26
paste input "[EMAIL_ADDRESS][DOMAIN_NAME]"
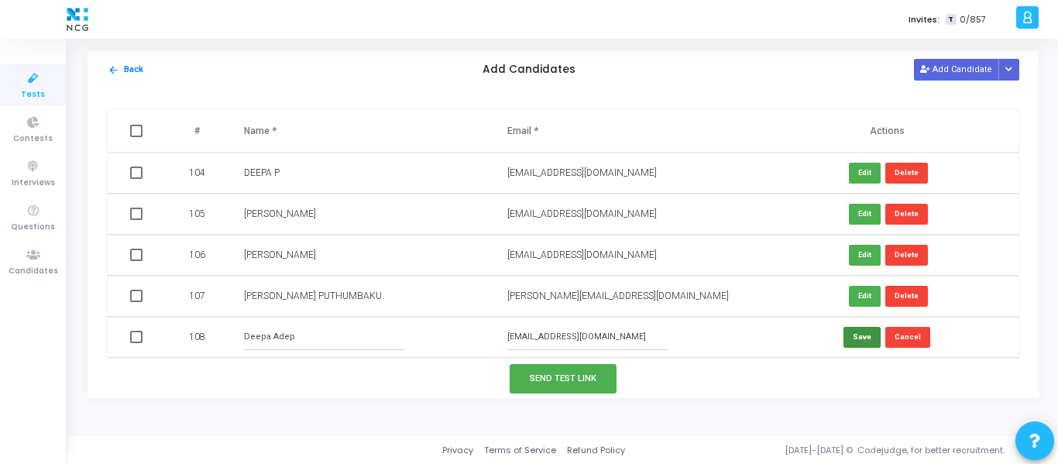
type input "[EMAIL_ADDRESS][DOMAIN_NAME]"
click at [849, 335] on button "Save" at bounding box center [861, 337] width 37 height 21
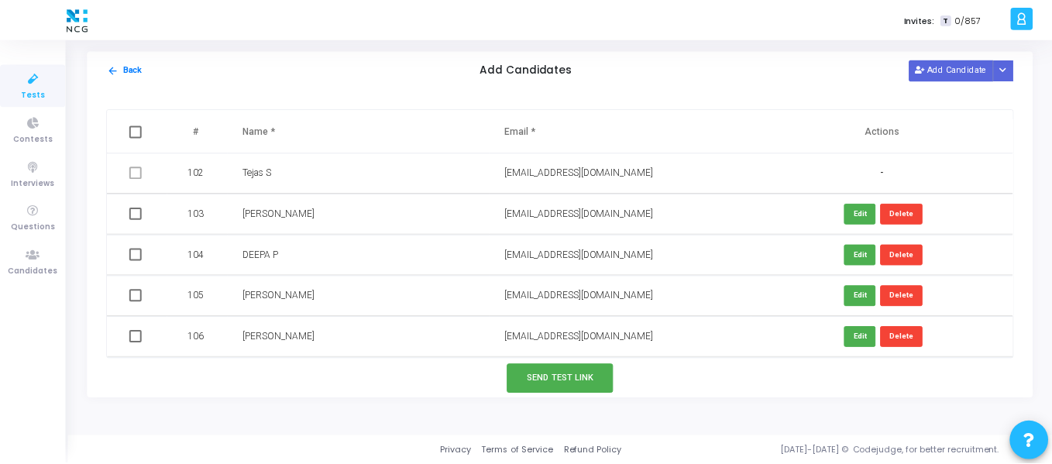
scroll to position [4146, 0]
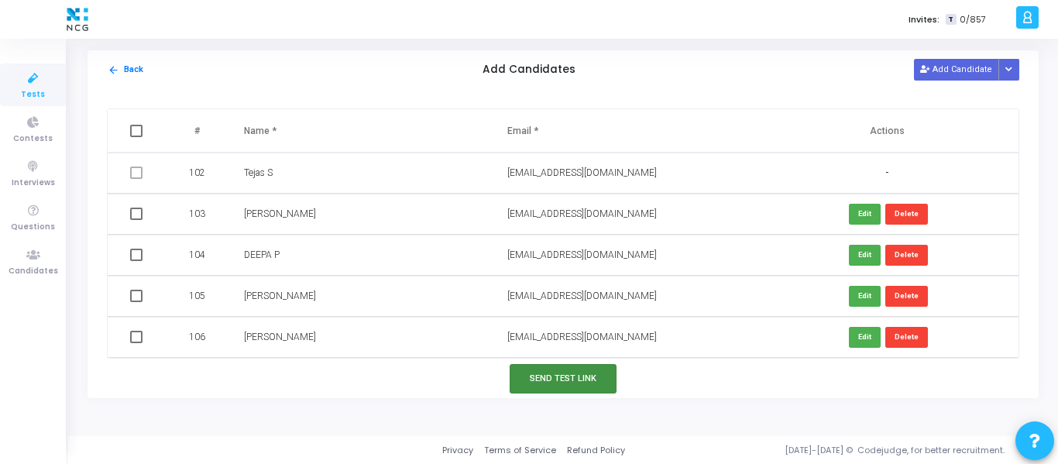
click at [579, 390] on button "Send Test Link" at bounding box center [563, 378] width 107 height 29
click at [484, 389] on div "Send Test Link" at bounding box center [563, 378] width 951 height 39
click at [135, 215] on span at bounding box center [136, 214] width 12 height 12
click at [136, 220] on input "checkbox" at bounding box center [136, 220] width 1 height 1
checkbox input "true"
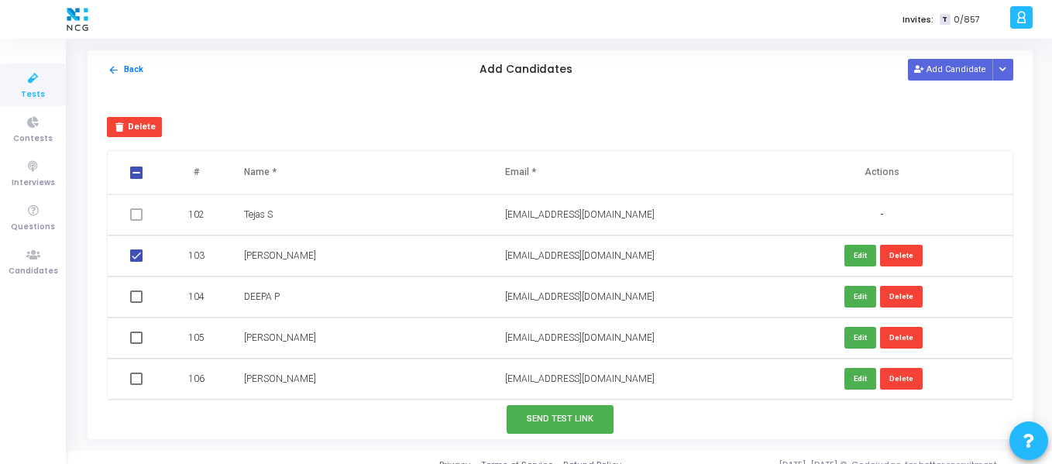
click at [137, 292] on span at bounding box center [136, 296] width 12 height 12
click at [136, 303] on input "checkbox" at bounding box center [136, 303] width 1 height 1
checkbox input "true"
click at [135, 339] on span at bounding box center [136, 337] width 12 height 12
click at [136, 344] on input "checkbox" at bounding box center [136, 344] width 1 height 1
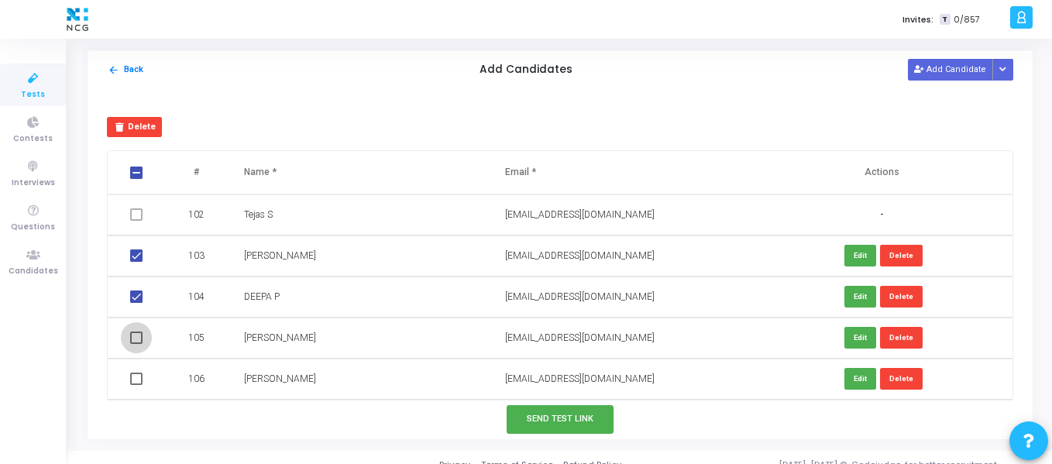
checkbox input "true"
click at [132, 379] on span at bounding box center [136, 379] width 12 height 12
click at [136, 385] on input "checkbox" at bounding box center [136, 385] width 1 height 1
checkbox input "true"
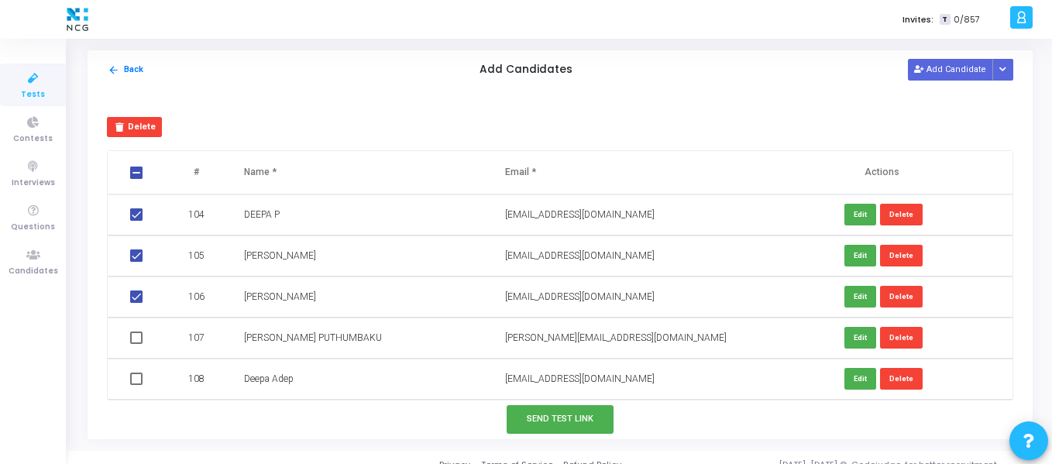
click at [137, 339] on span at bounding box center [136, 337] width 12 height 12
click at [136, 344] on input "checkbox" at bounding box center [136, 344] width 1 height 1
checkbox input "true"
click at [138, 389] on td at bounding box center [138, 379] width 60 height 41
click at [136, 382] on span at bounding box center [136, 379] width 12 height 12
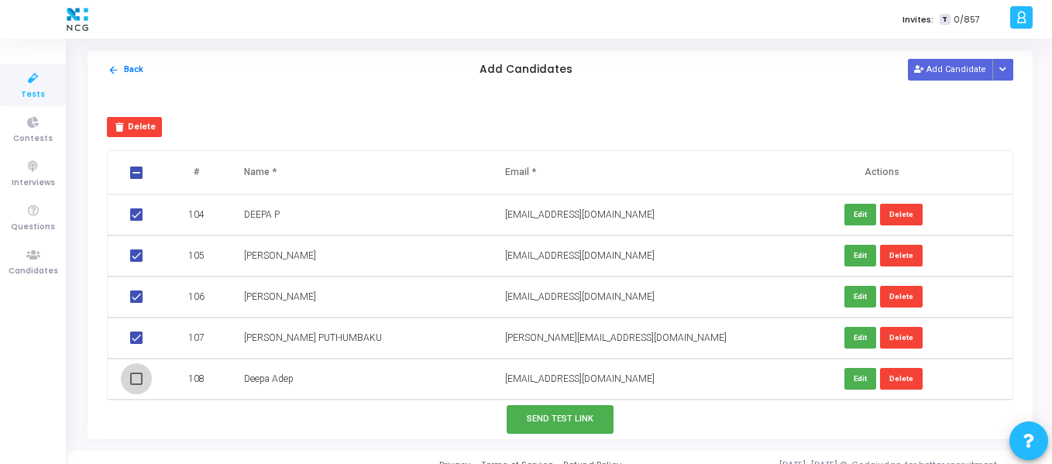
click at [136, 385] on input "checkbox" at bounding box center [136, 385] width 1 height 1
checkbox input "true"
click at [537, 430] on button "Send Test Link" at bounding box center [559, 419] width 107 height 29
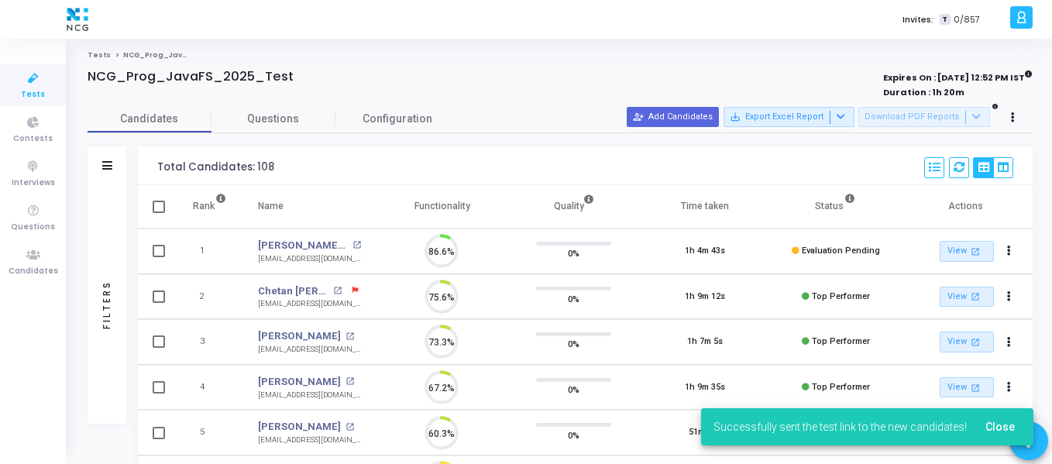
scroll to position [33, 39]
